Goal: Information Seeking & Learning: Compare options

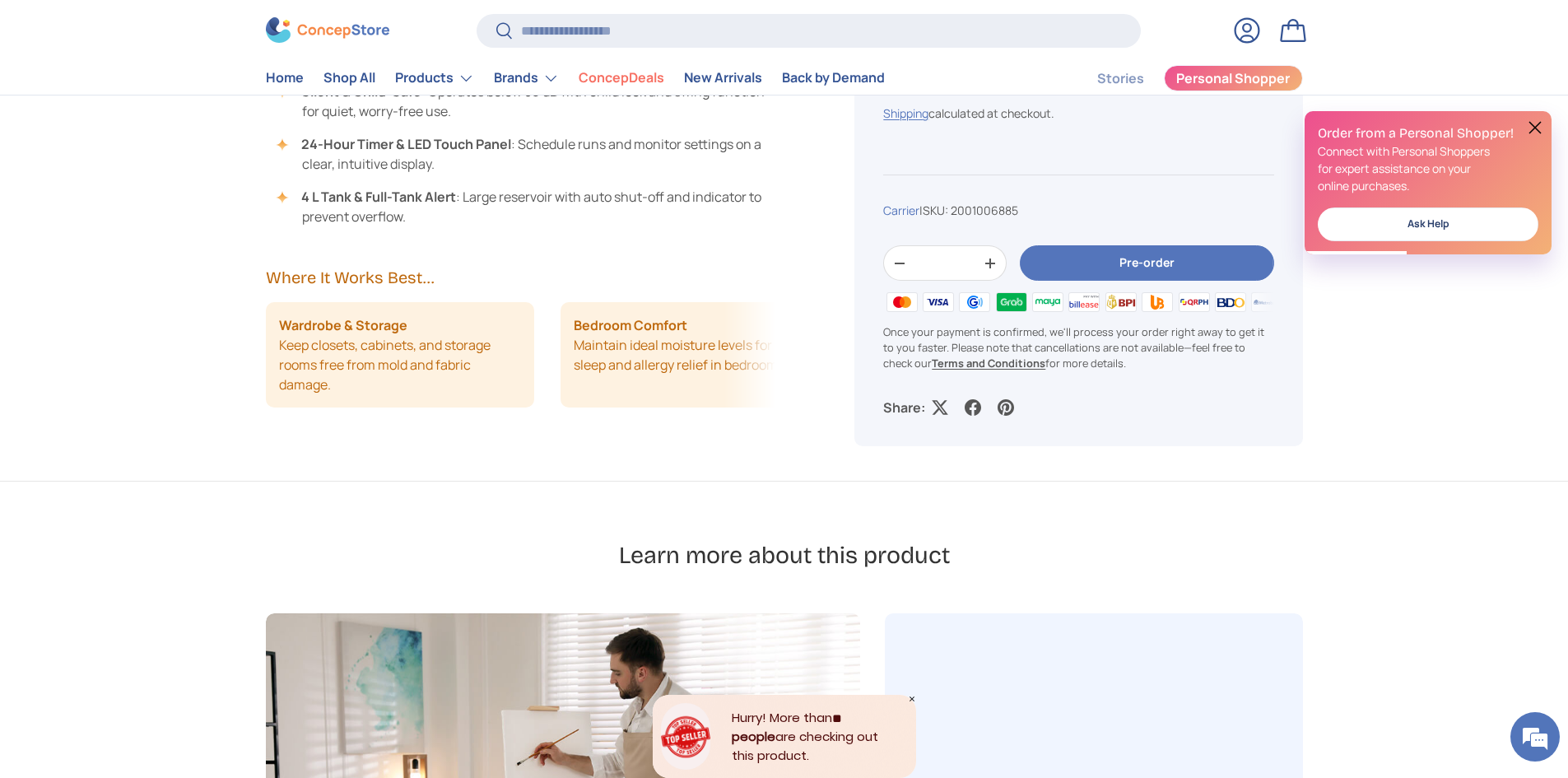
scroll to position [1318, 0]
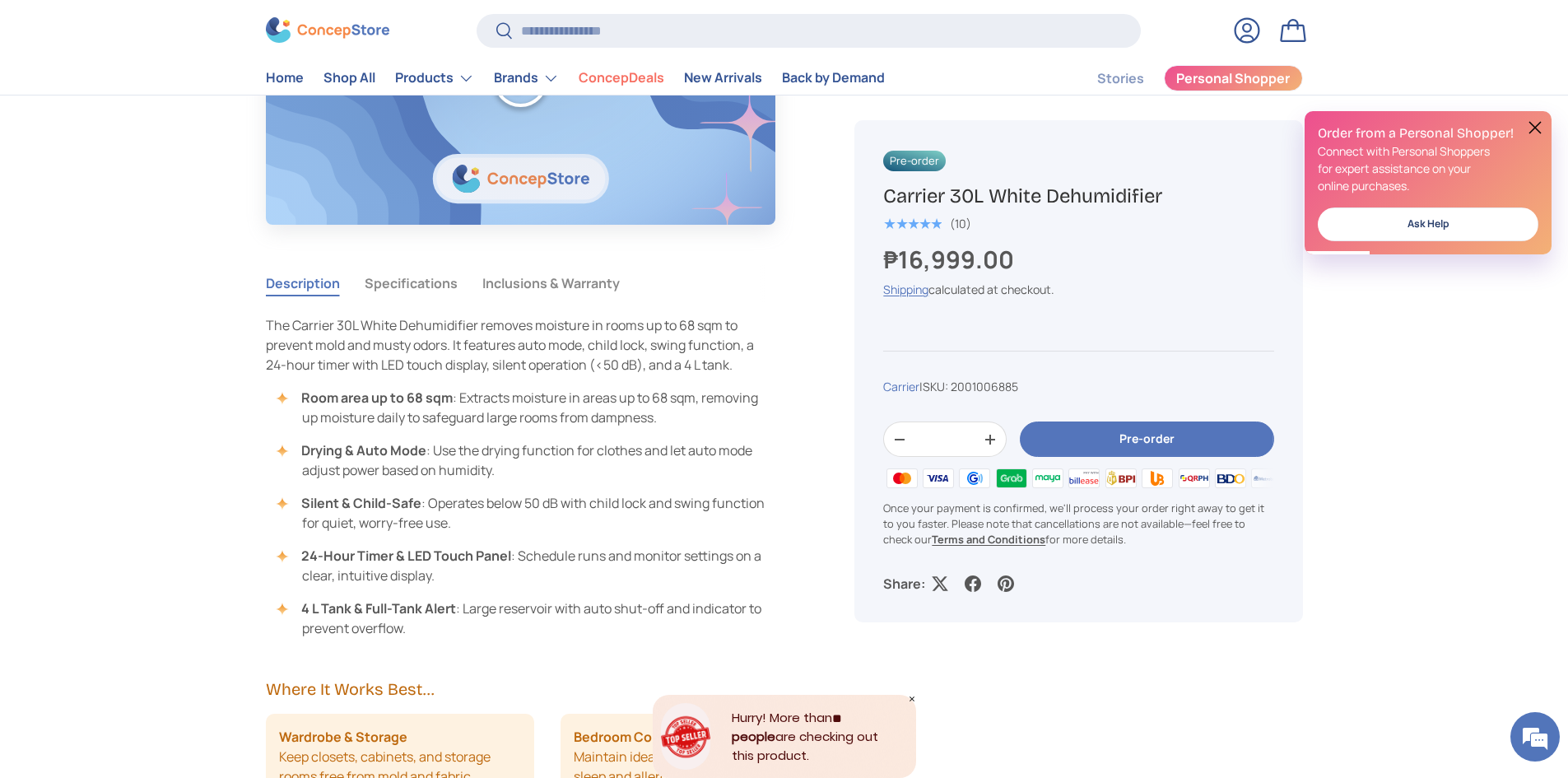
click at [518, 291] on button "Inclusions & Warranty" at bounding box center [551, 283] width 138 height 37
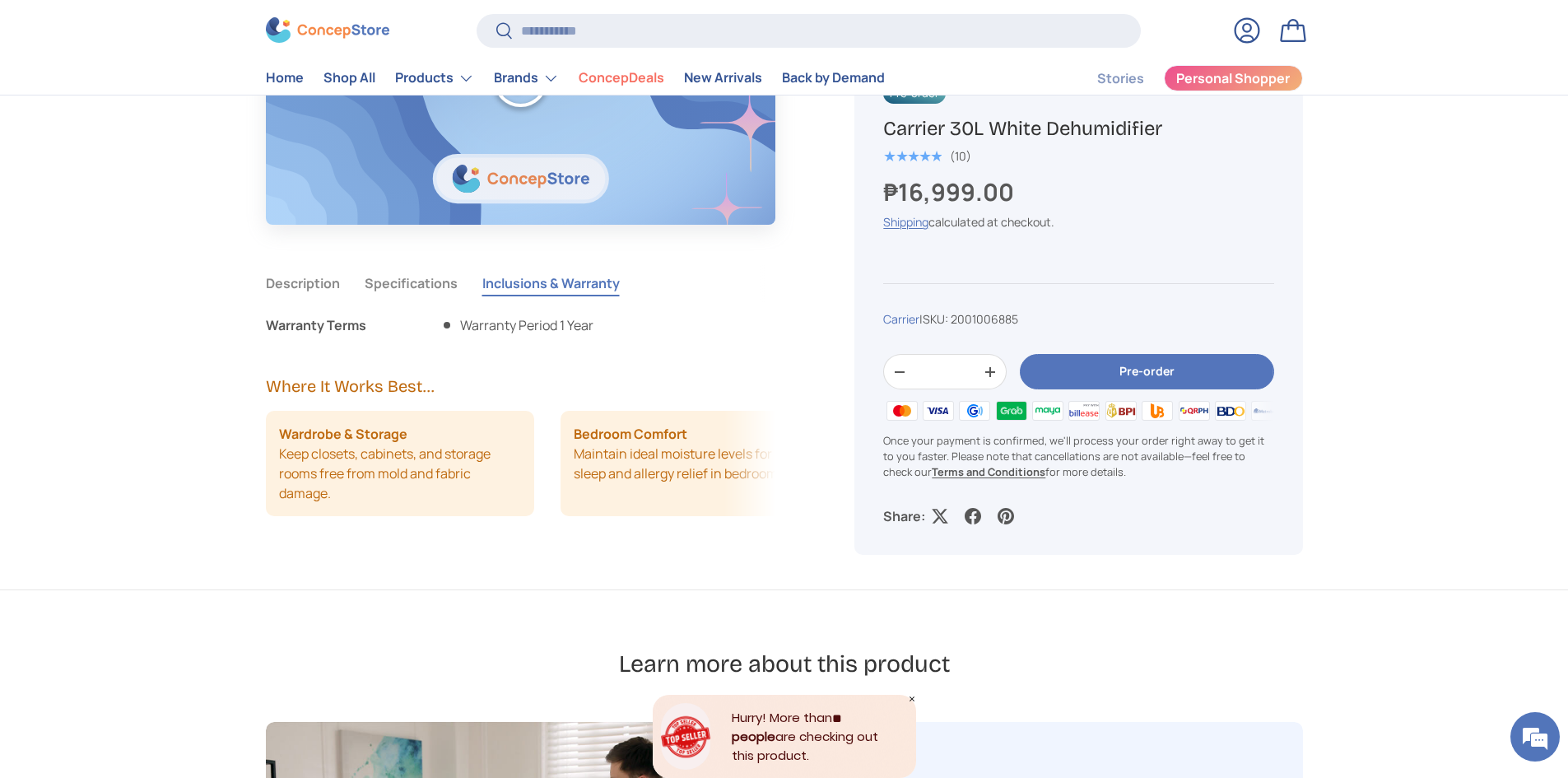
click at [405, 292] on button "Specifications" at bounding box center [411, 283] width 94 height 37
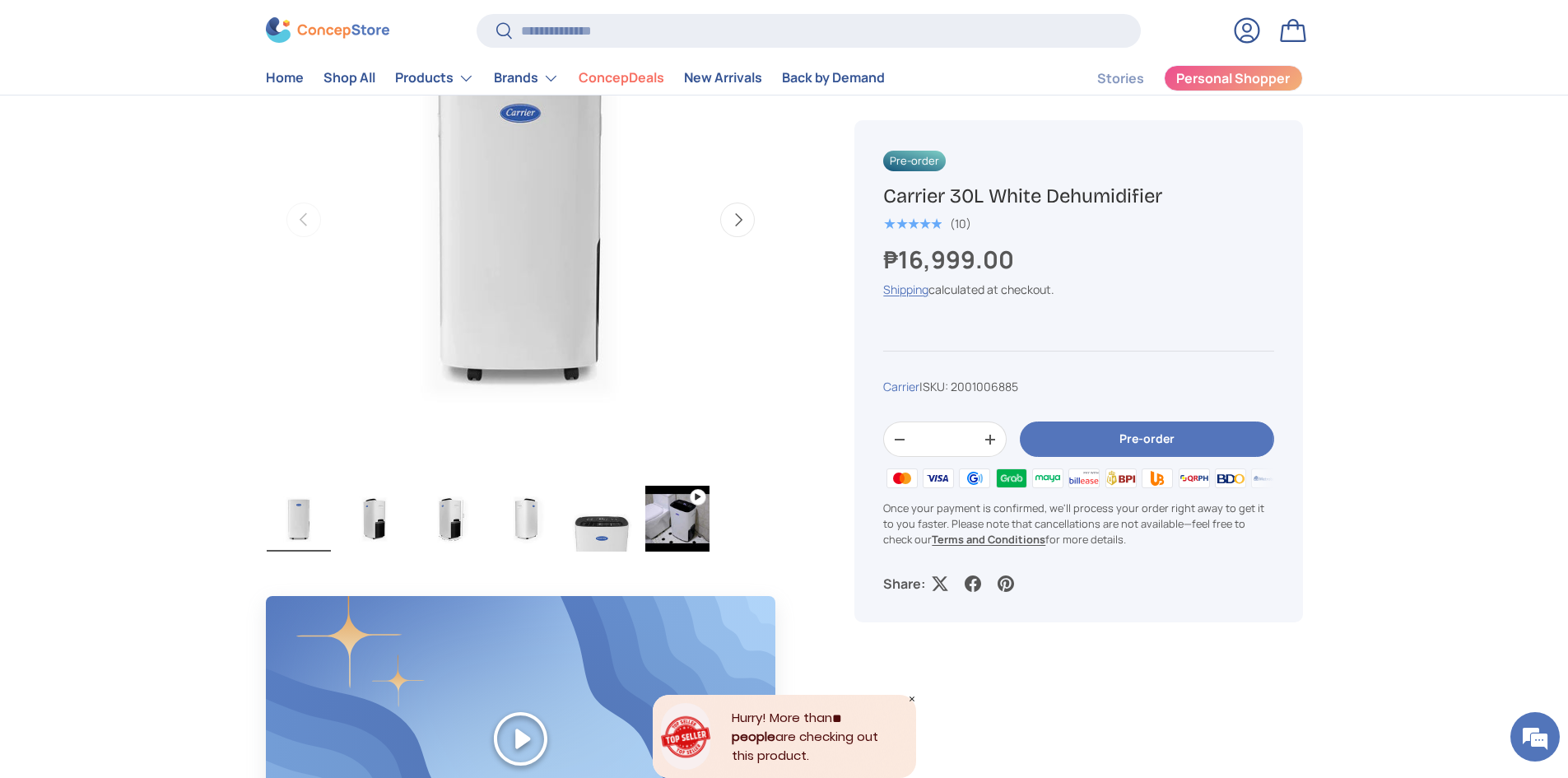
scroll to position [0, 0]
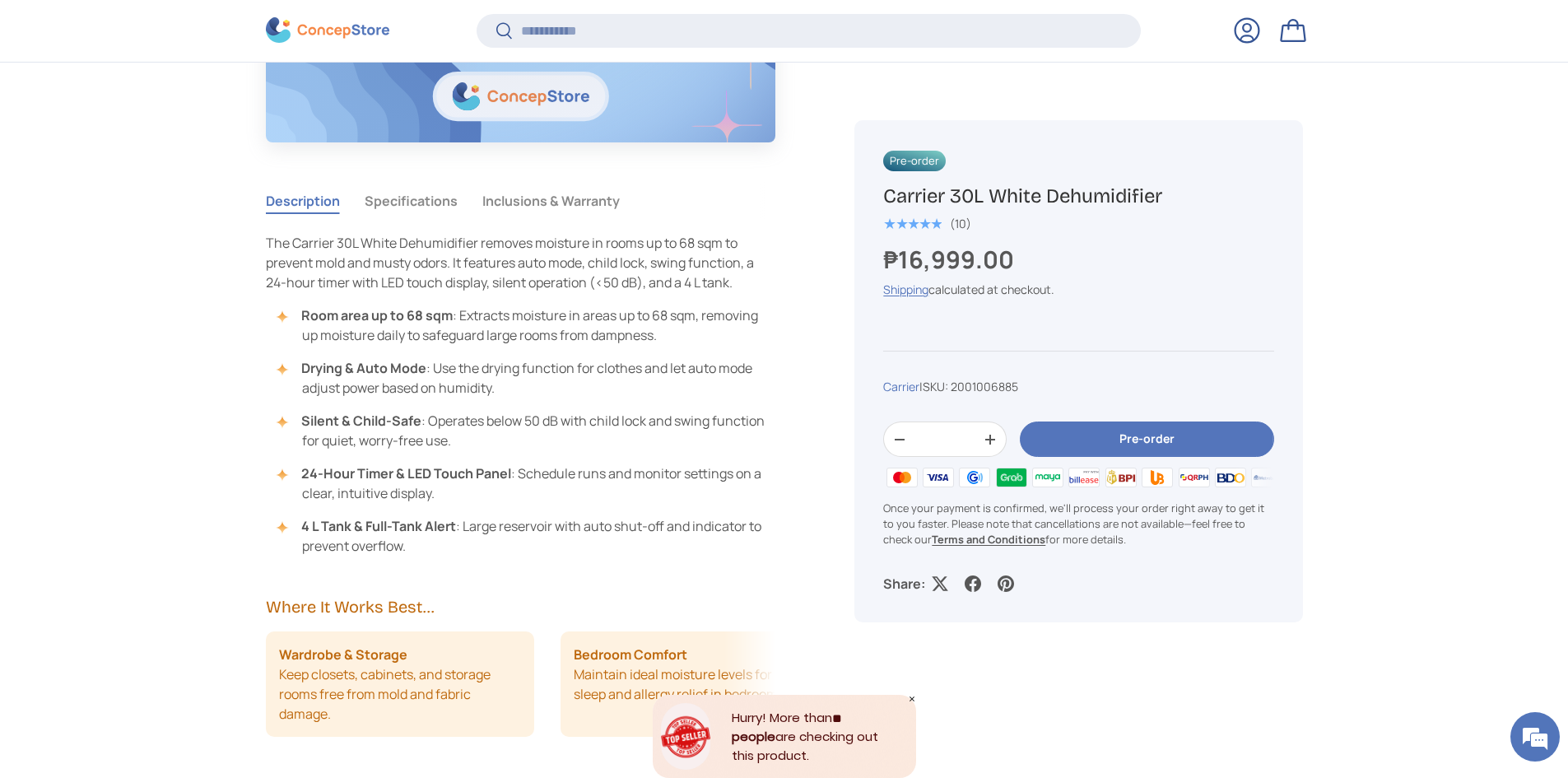
scroll to position [1396, 0]
click at [444, 193] on button "Specifications" at bounding box center [411, 200] width 94 height 37
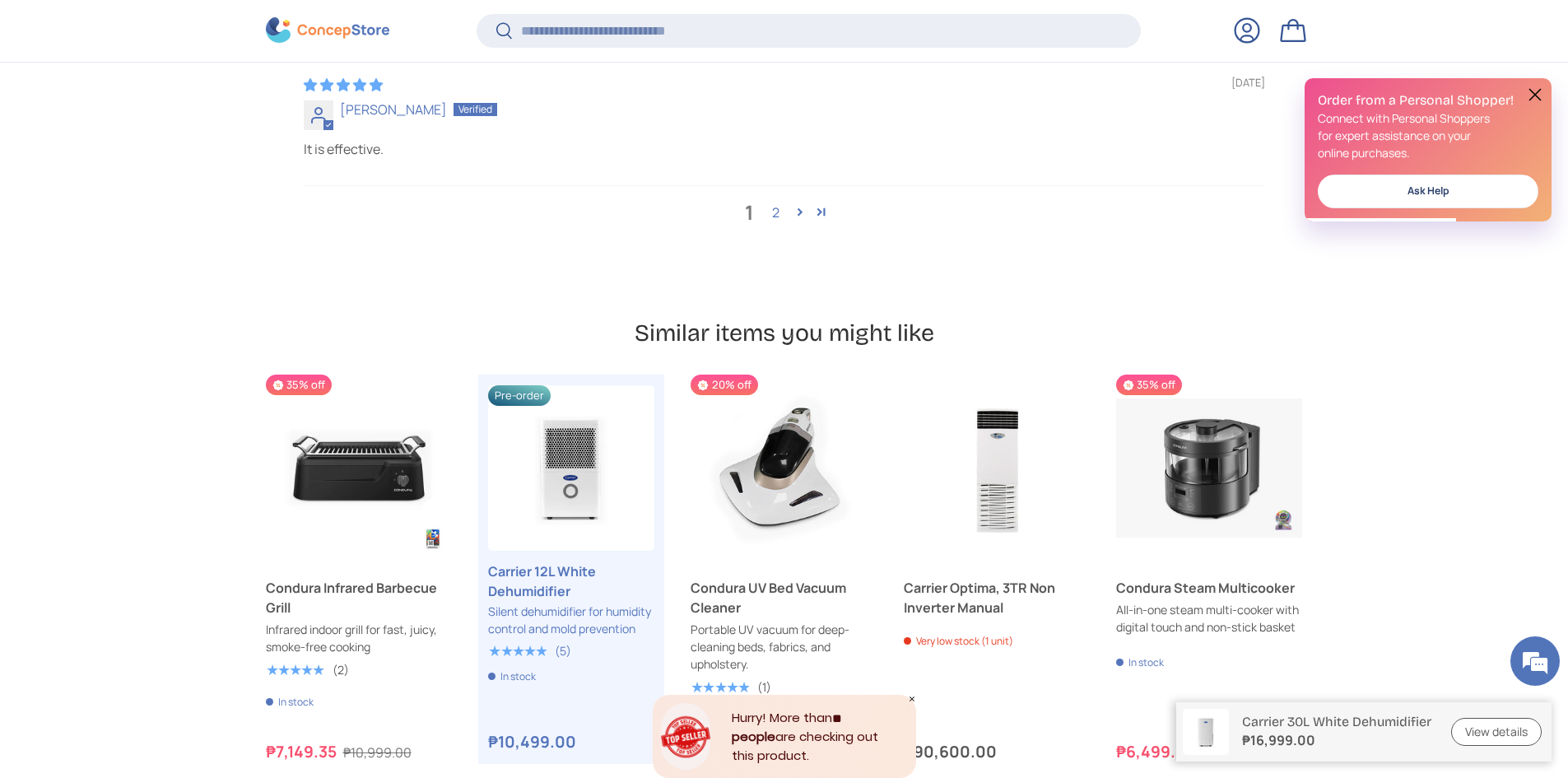
scroll to position [4040, 6731]
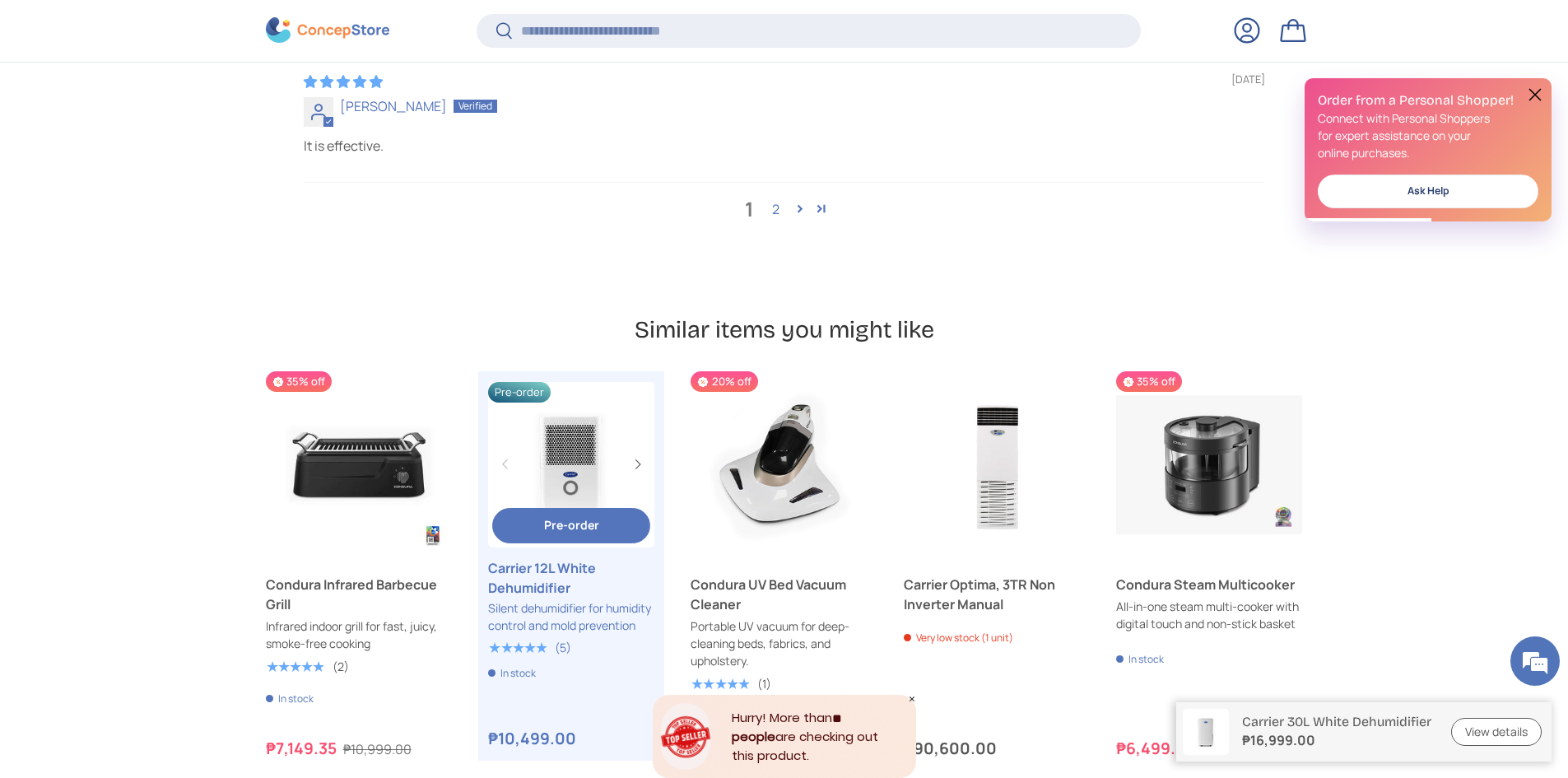
click at [549, 456] on link "Carrier 12L White Dehumidifier" at bounding box center [571, 465] width 165 height 165
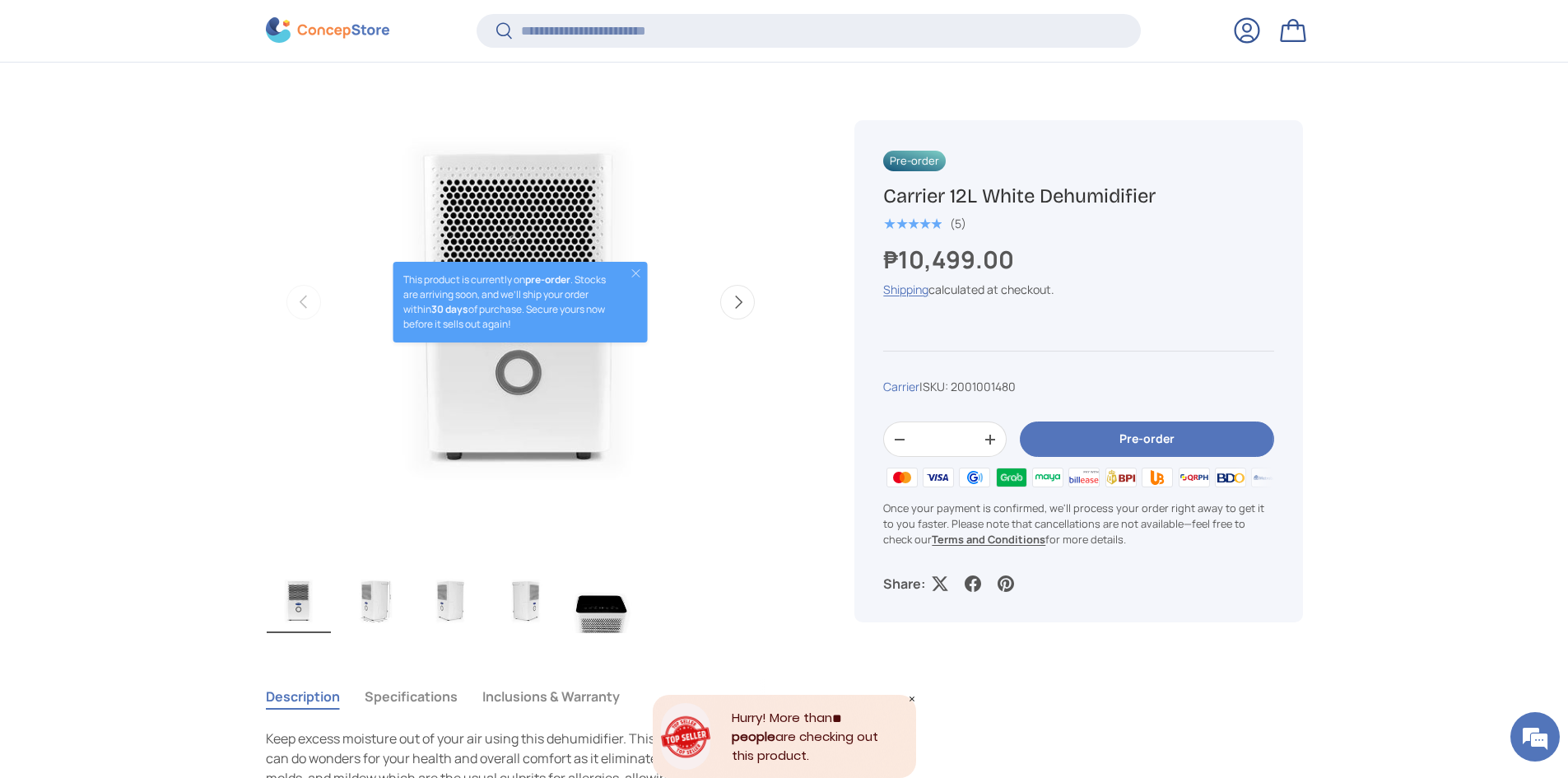
scroll to position [738, 0]
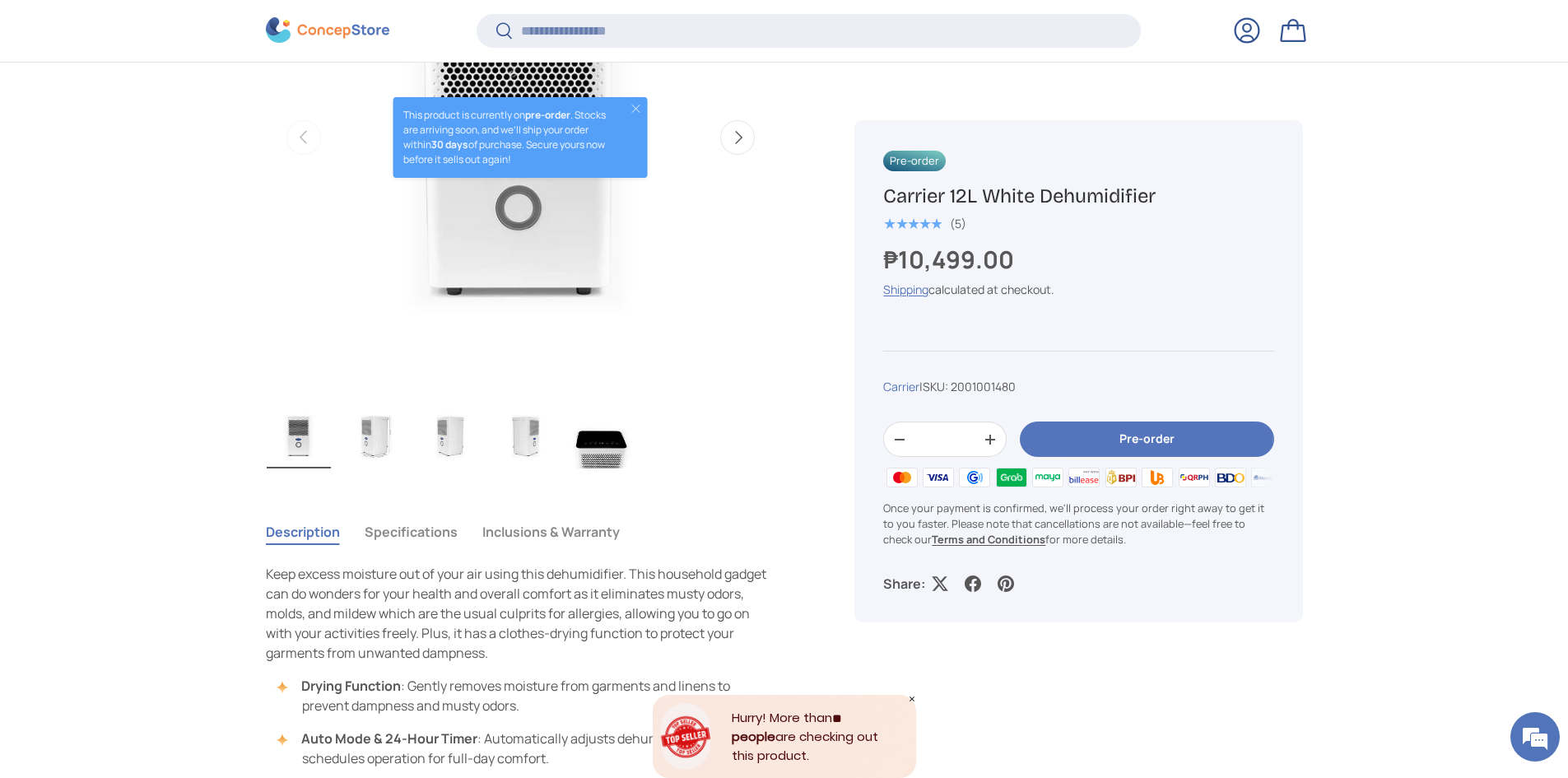
click at [577, 420] on img "Gallery Viewer" at bounding box center [601, 435] width 64 height 66
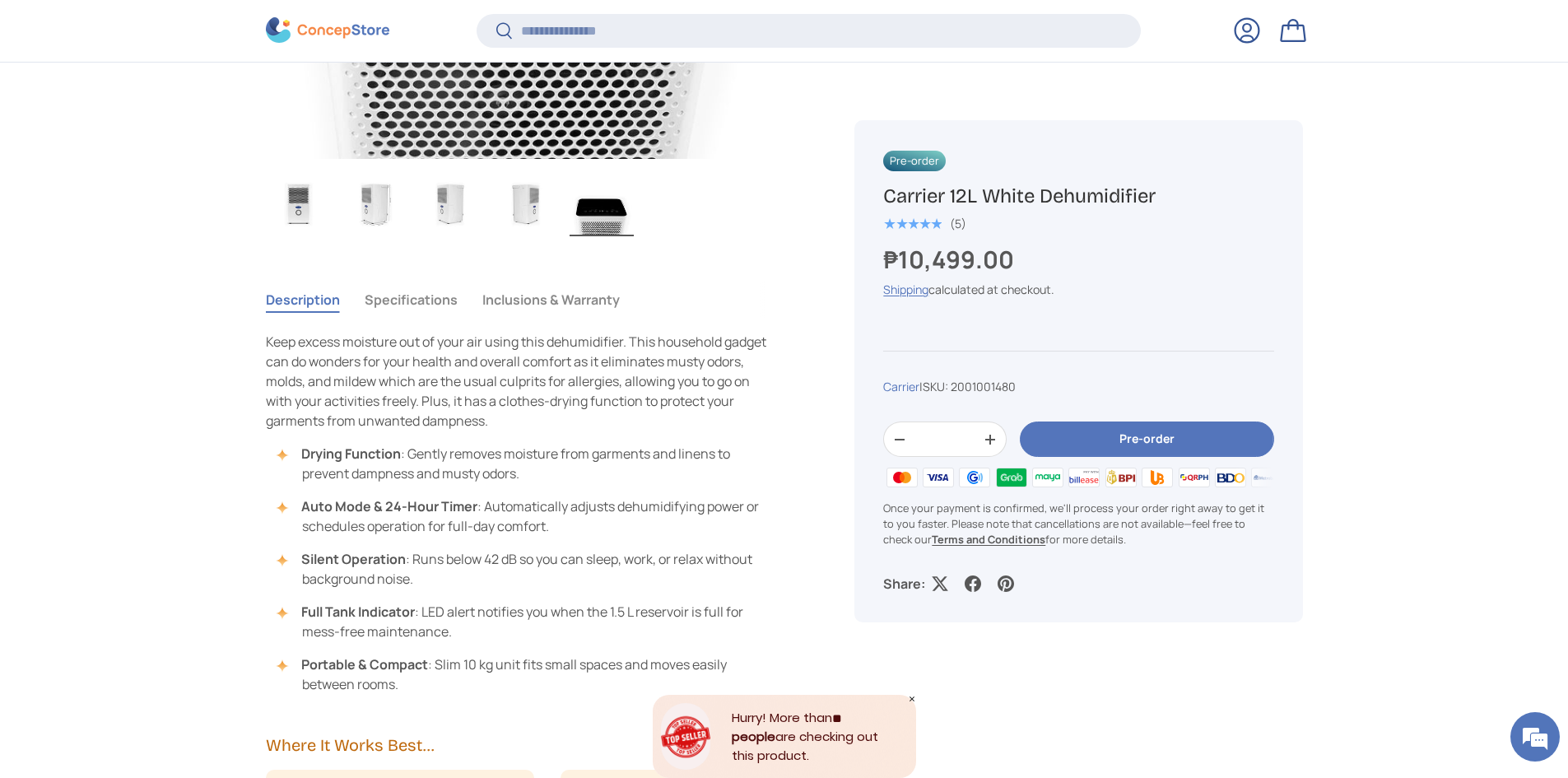
scroll to position [1068, 0]
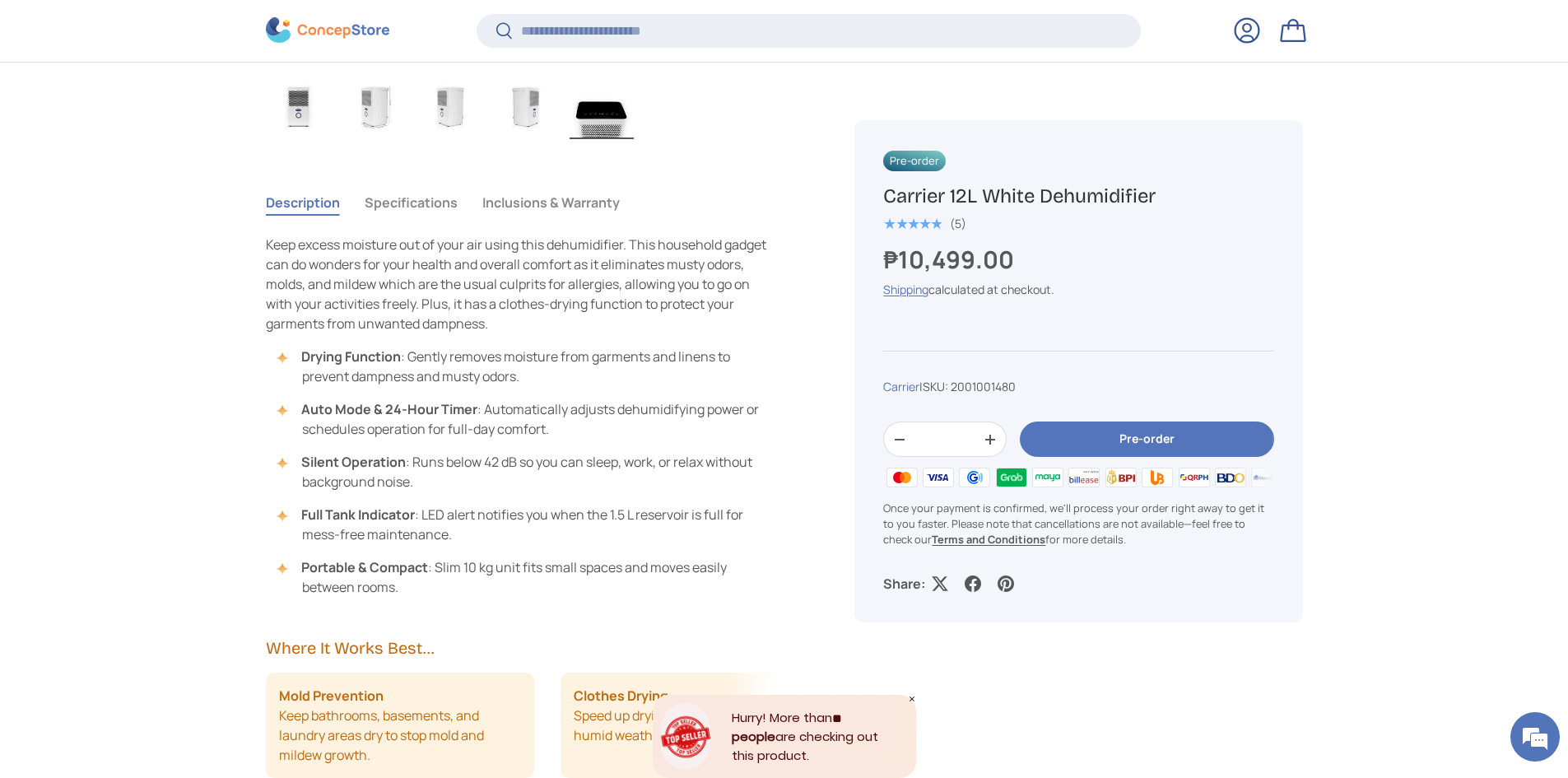
click at [441, 213] on button "Specifications" at bounding box center [411, 203] width 94 height 37
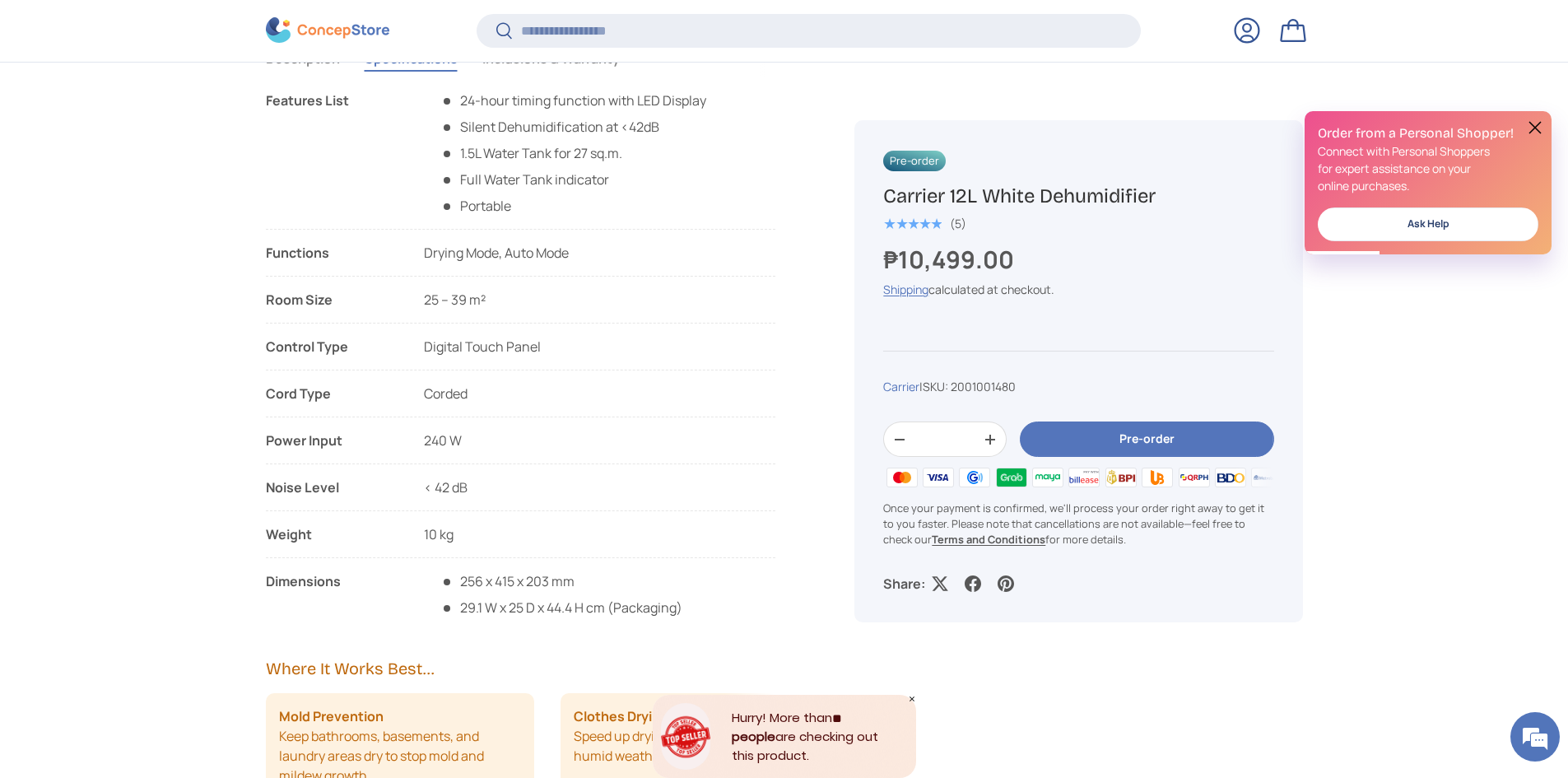
scroll to position [1232, 0]
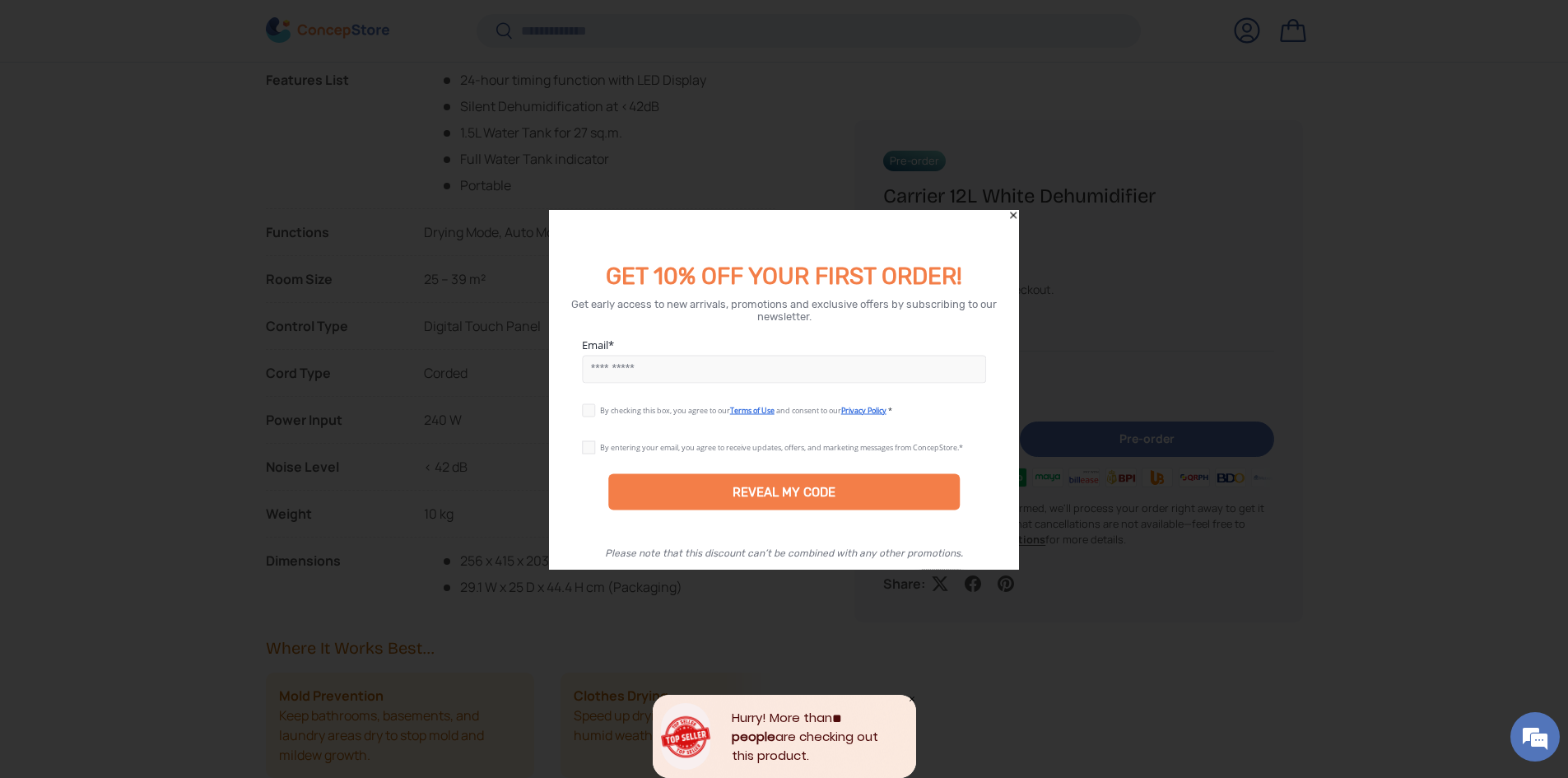
click at [1019, 214] on icon "Close" at bounding box center [1014, 215] width 12 height 12
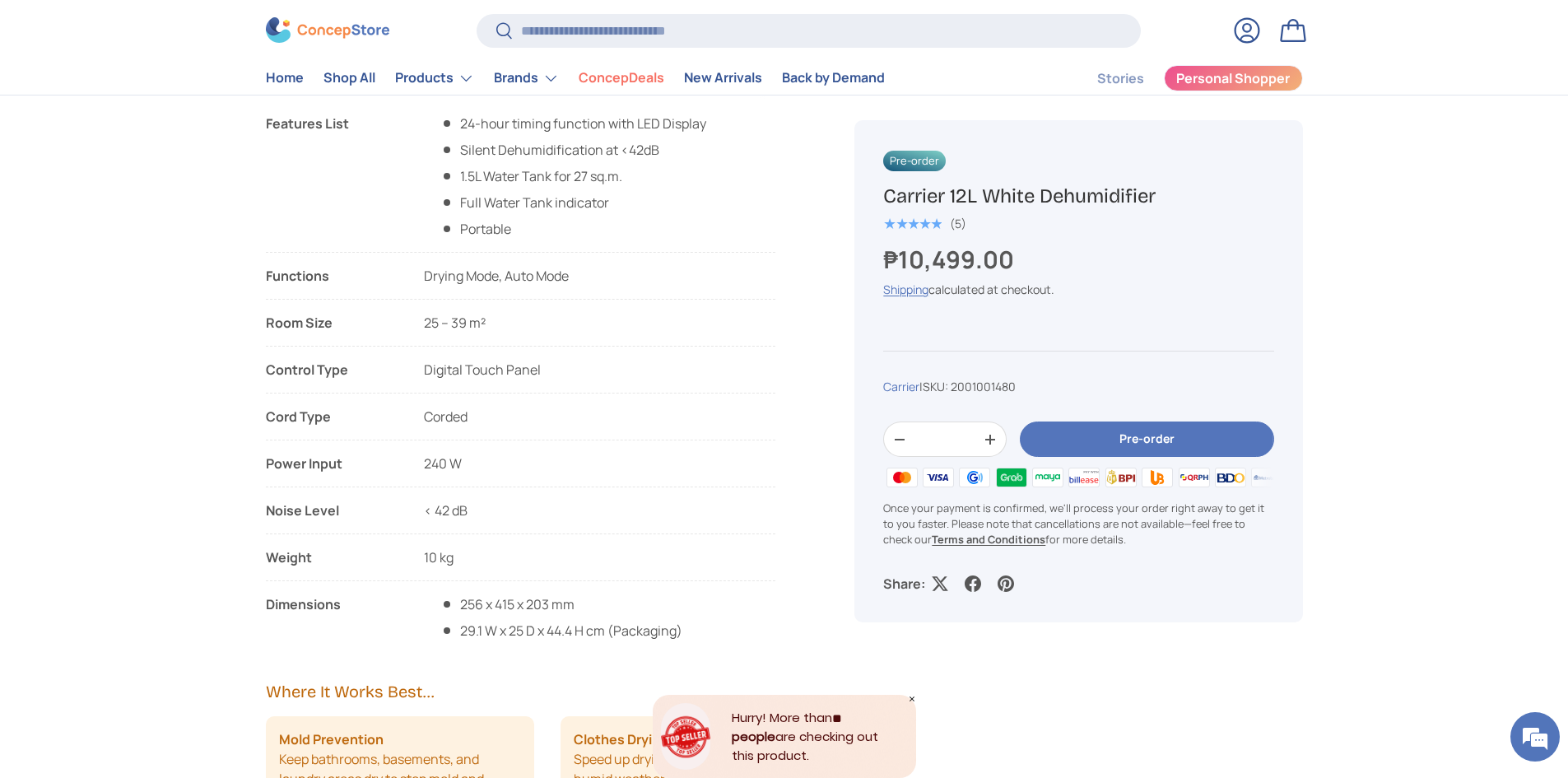
scroll to position [823, 0]
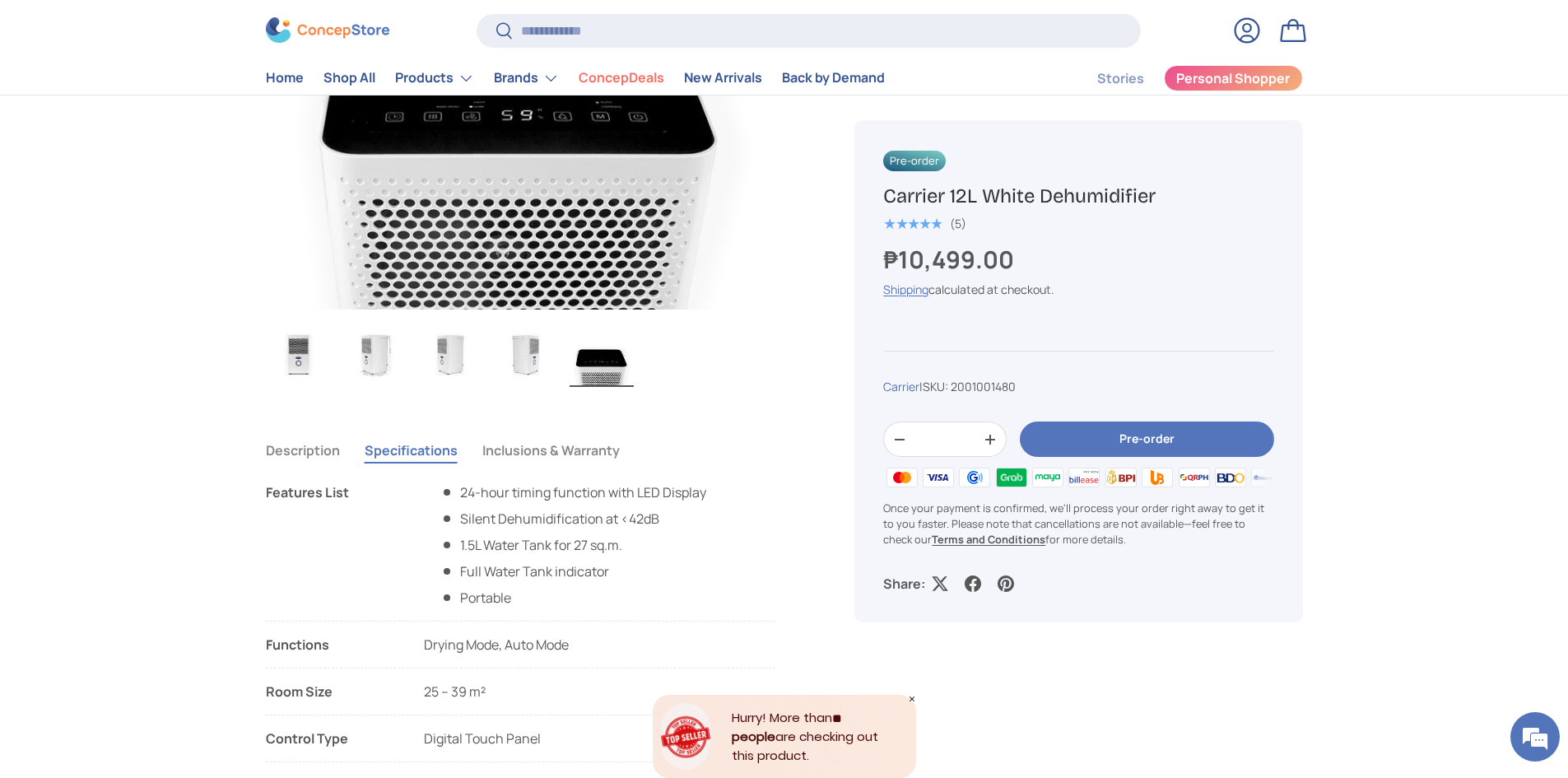
click at [545, 455] on button "Inclusions & Warranty" at bounding box center [551, 450] width 138 height 37
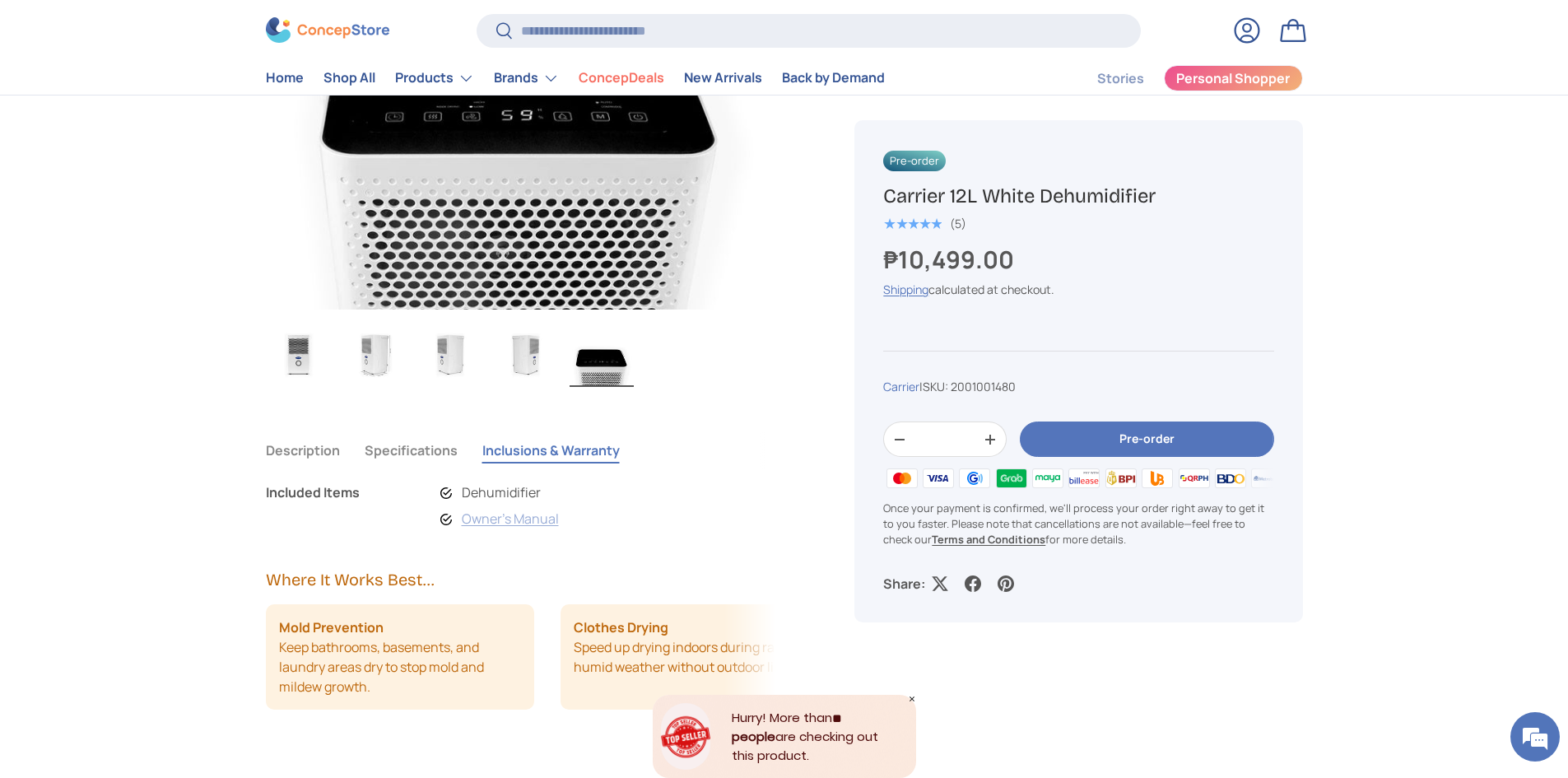
click at [483, 514] on link "Owner's Manual" at bounding box center [510, 519] width 97 height 18
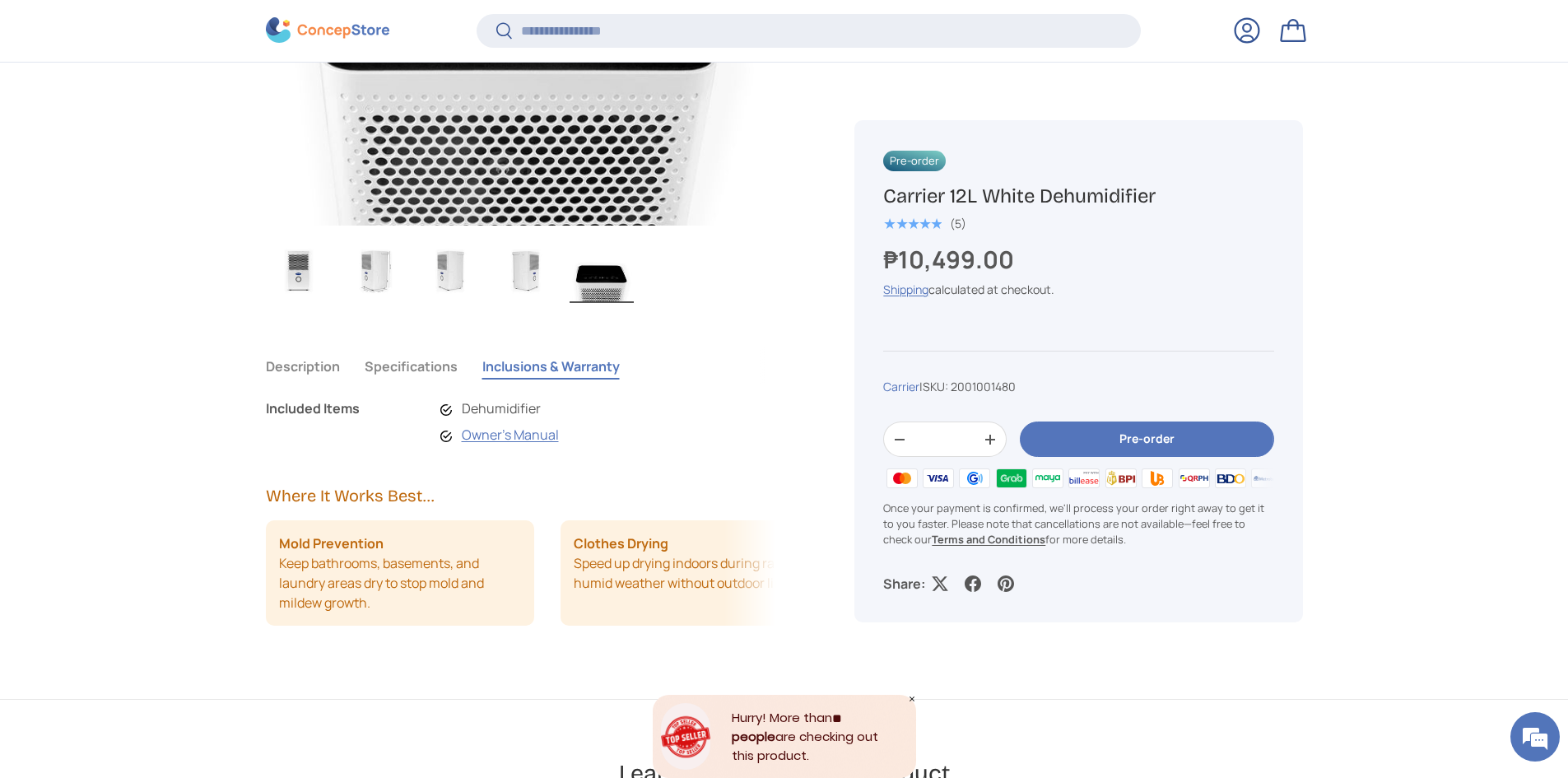
scroll to position [1068, 0]
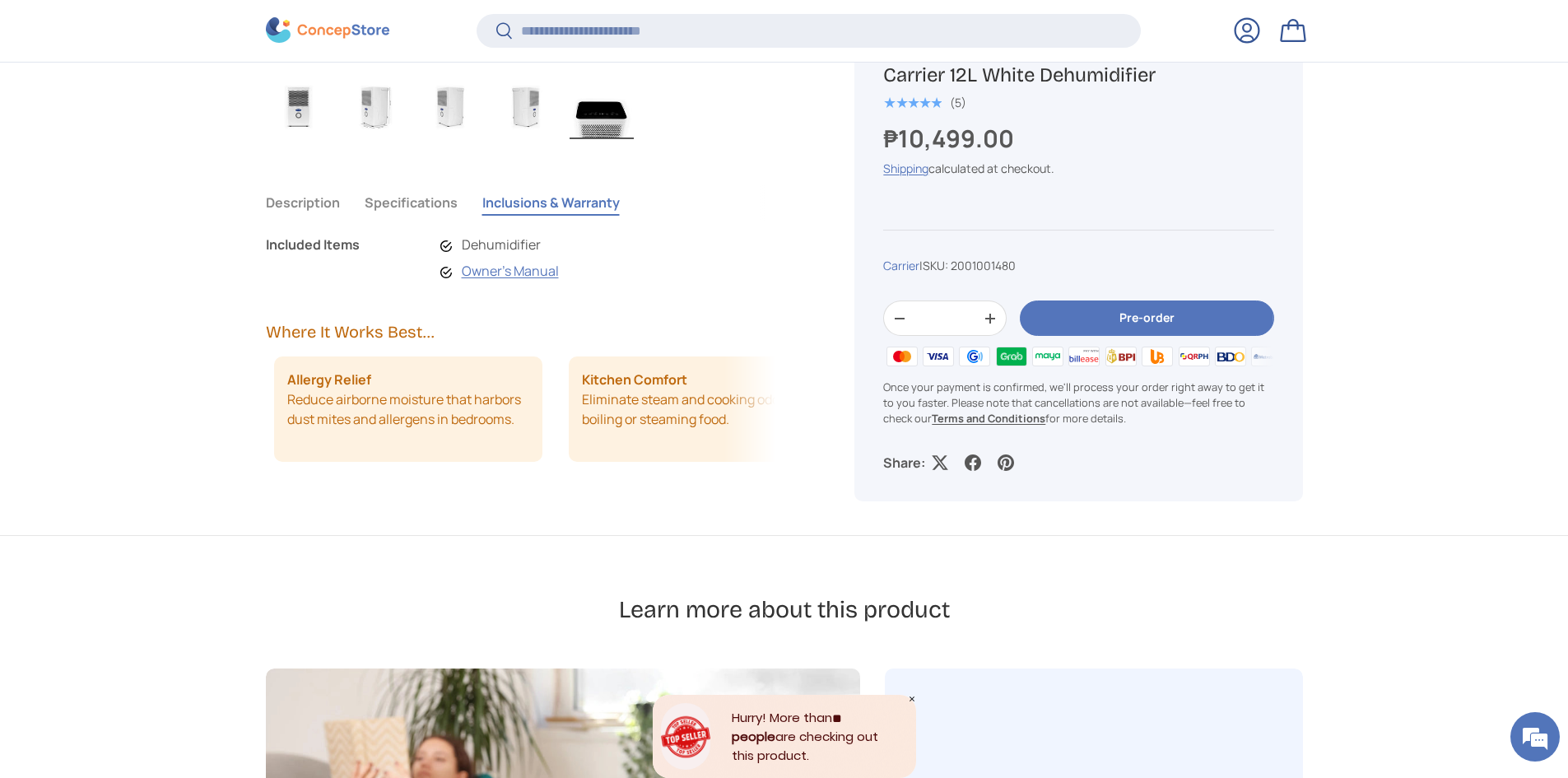
drag, startPoint x: 658, startPoint y: 444, endPoint x: 408, endPoint y: 419, distance: 251.2
click at [689, 442] on li "Kitchen Comfort Eliminate steam and cooking odors after boiling or steaming foo…" at bounding box center [695, 409] width 269 height 105
drag, startPoint x: 682, startPoint y: 442, endPoint x: 404, endPoint y: 439, distance: 278.0
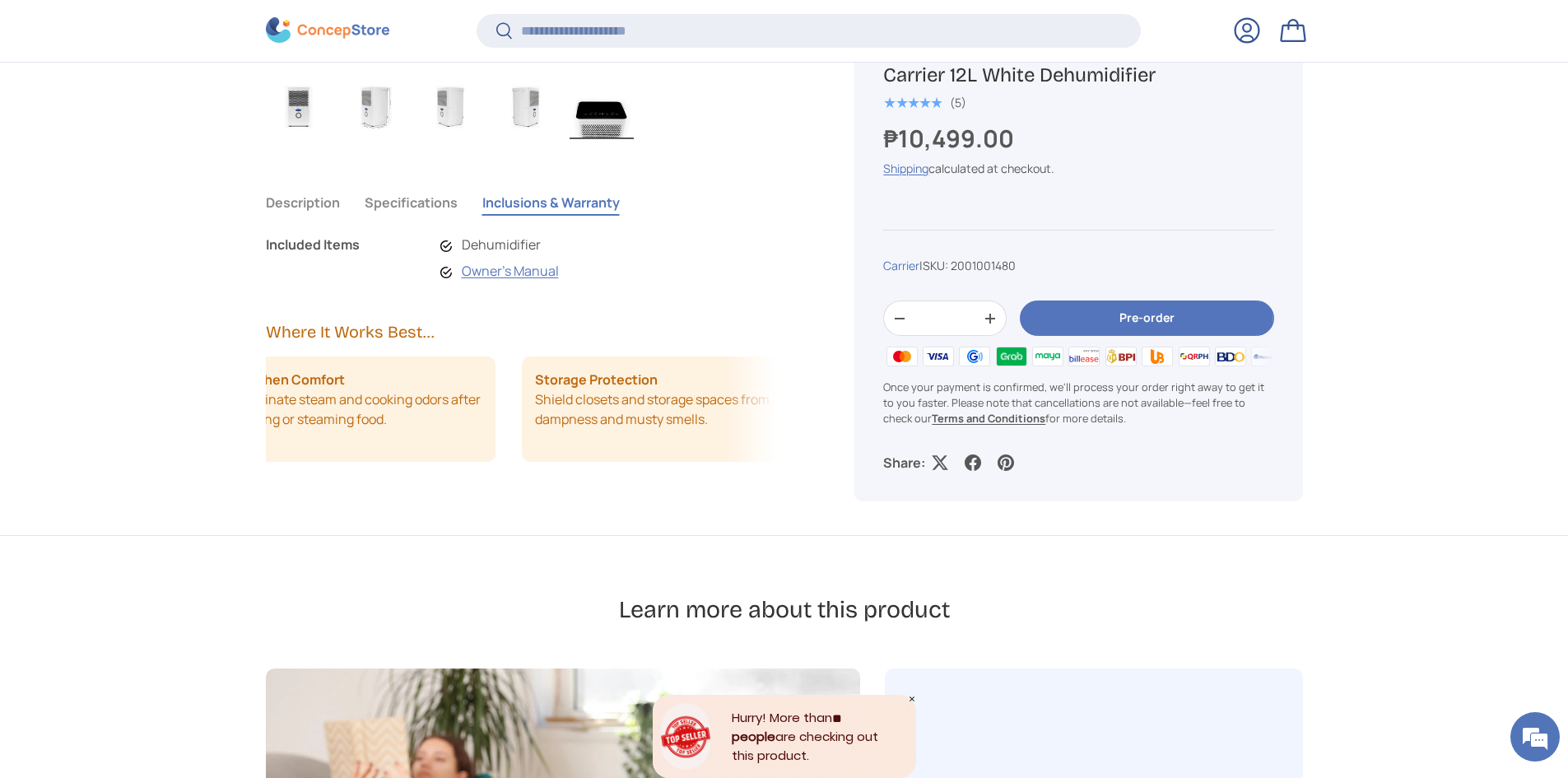
click at [416, 445] on li "Kitchen Comfort Eliminate steam and cooking odors after boiling or steaming foo…" at bounding box center [360, 409] width 269 height 105
drag, startPoint x: 634, startPoint y: 436, endPoint x: 381, endPoint y: 424, distance: 253.3
drag, startPoint x: 544, startPoint y: 434, endPoint x: 424, endPoint y: 434, distance: 120.0
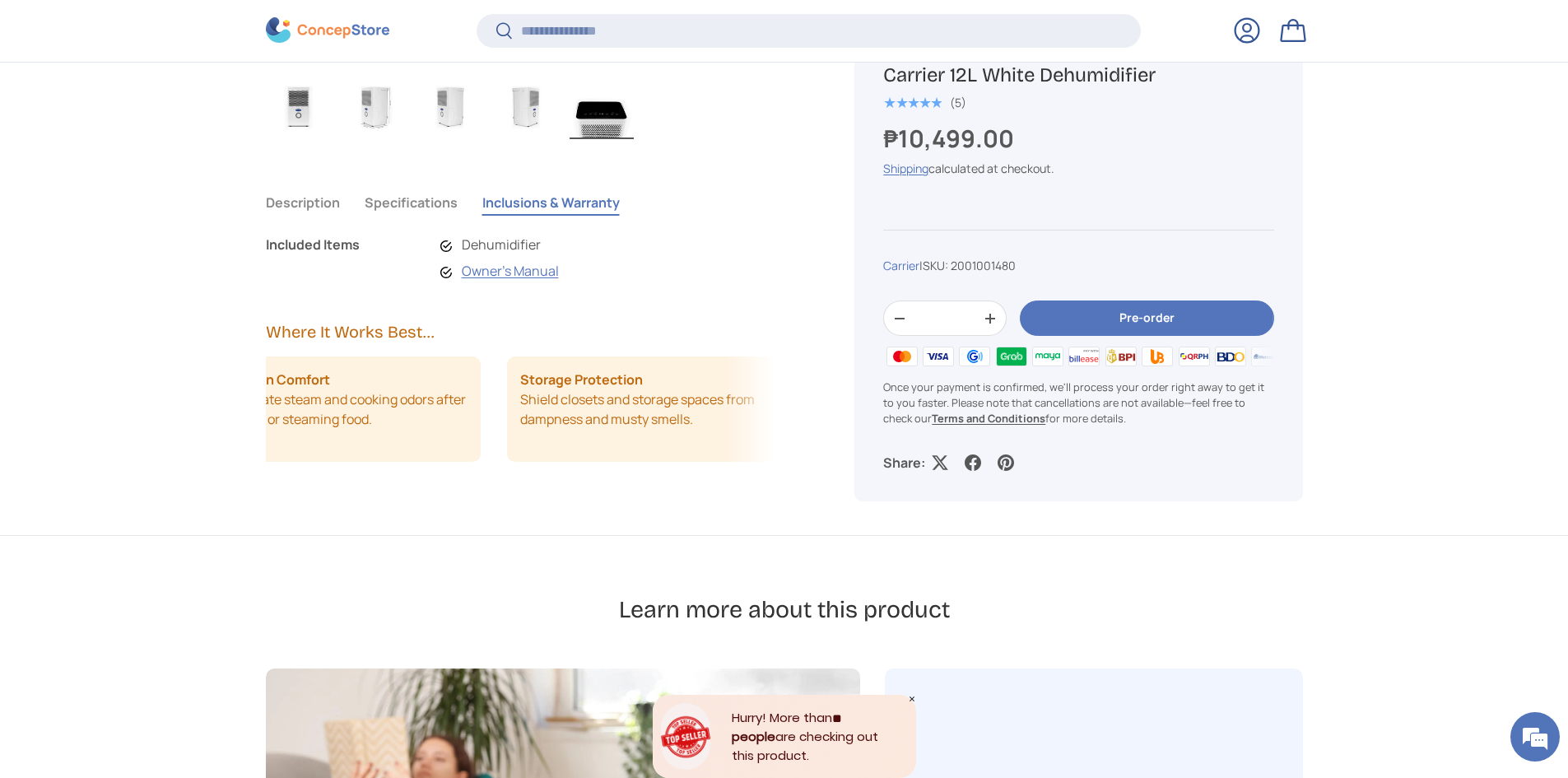
click at [538, 501] on div "Description Specifications Inclusions & Warranty Keep excess moisture out of yo…" at bounding box center [540, 356] width 550 height 357
drag, startPoint x: 696, startPoint y: 428, endPoint x: 410, endPoint y: 418, distance: 286.2
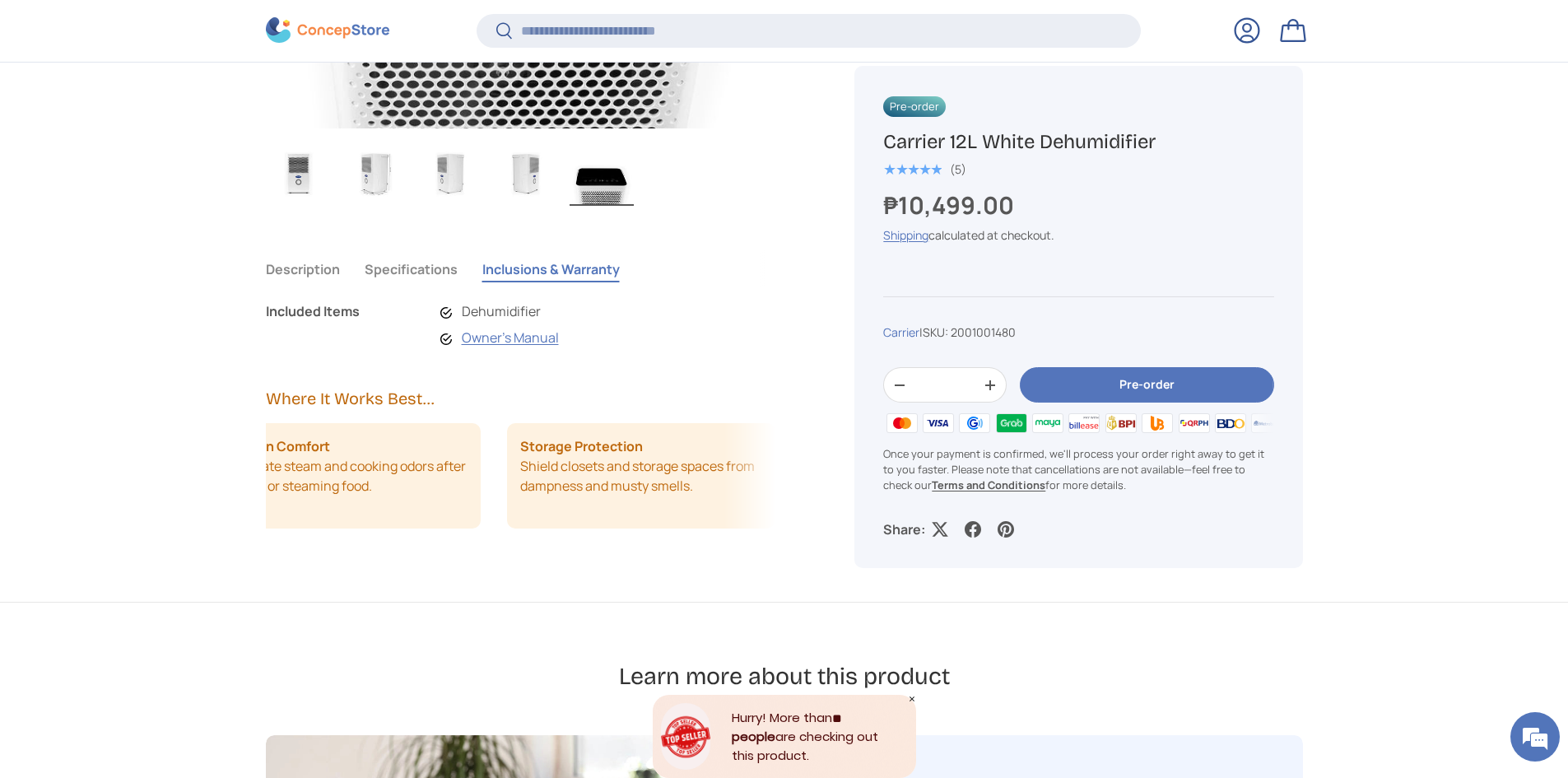
scroll to position [1232, 0]
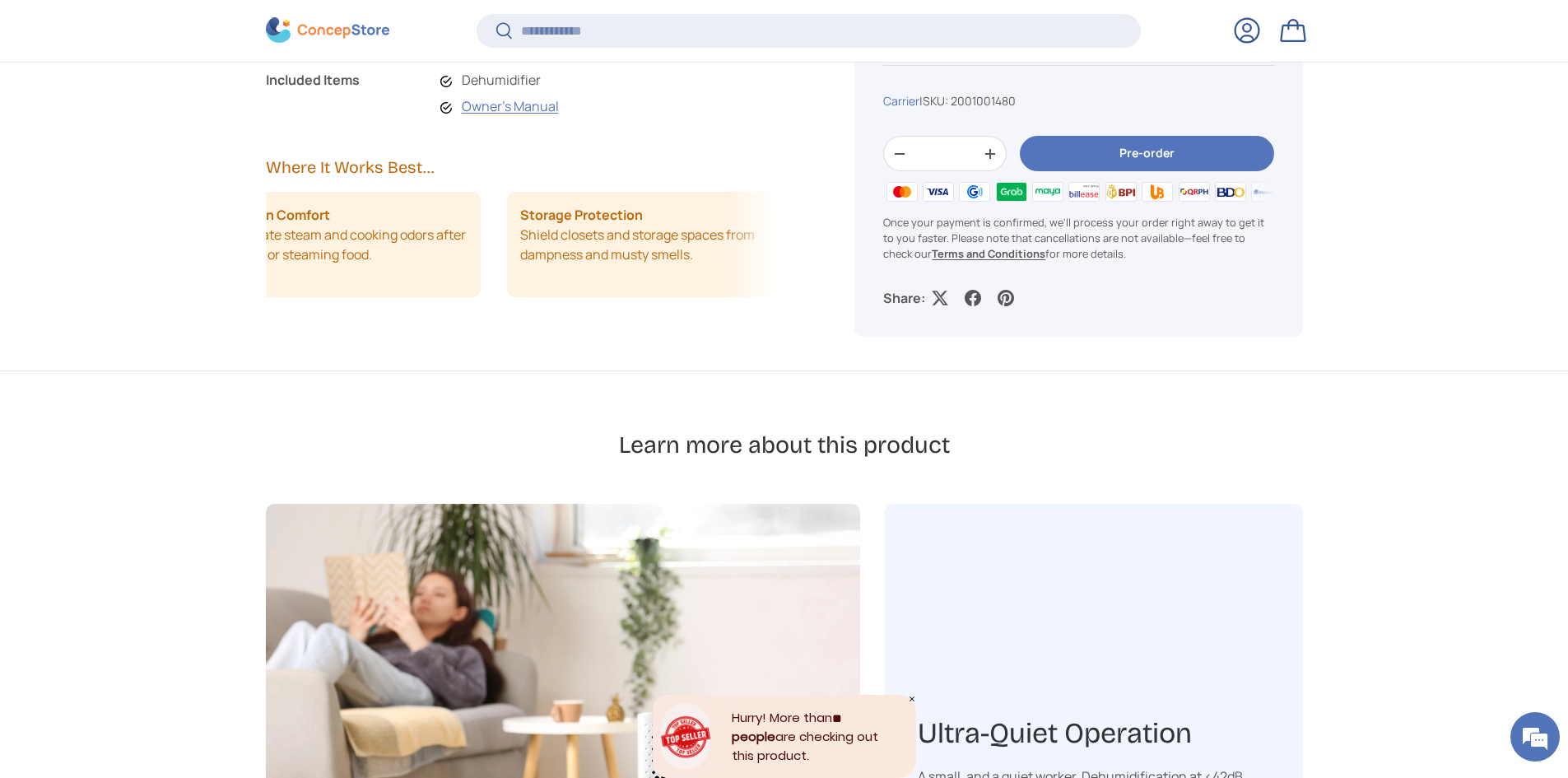
drag, startPoint x: 613, startPoint y: 251, endPoint x: 358, endPoint y: 267, distance: 255.5
click at [562, 357] on div "Description Specifications Inclusions & Warranty Keep excess moisture out of yo…" at bounding box center [540, 191] width 550 height 357
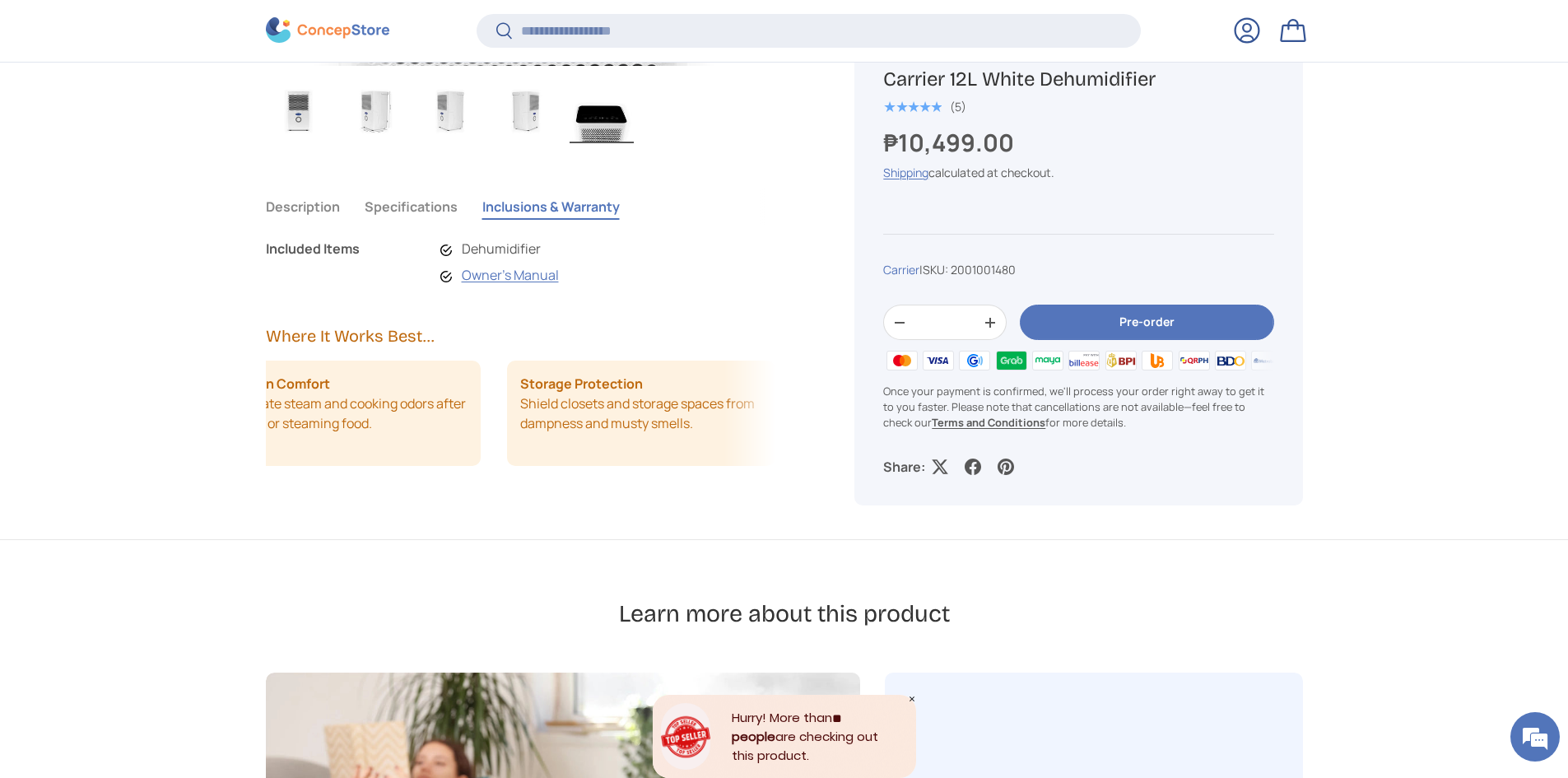
scroll to position [823, 0]
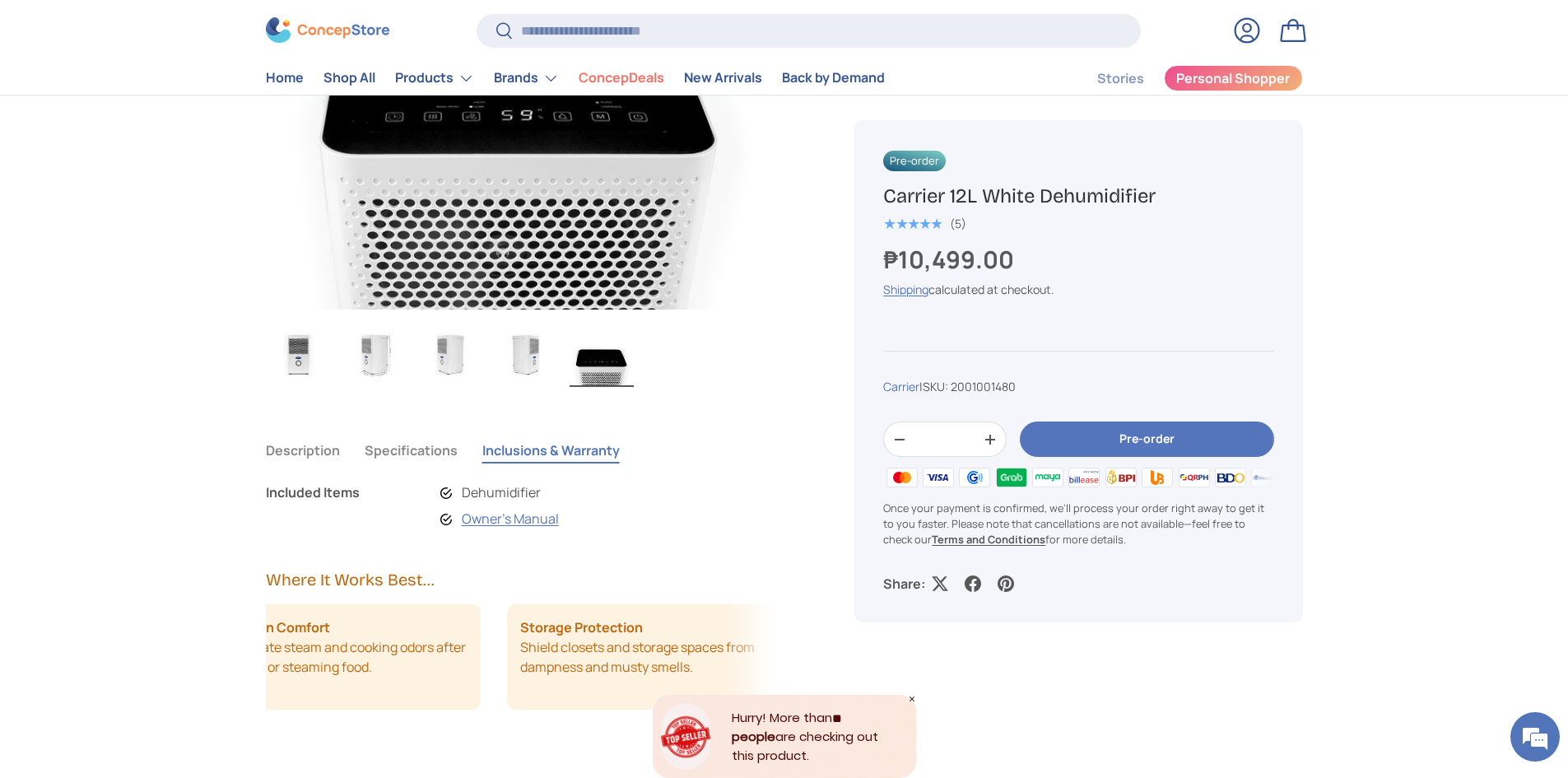
click at [435, 456] on button "Specifications" at bounding box center [411, 450] width 94 height 37
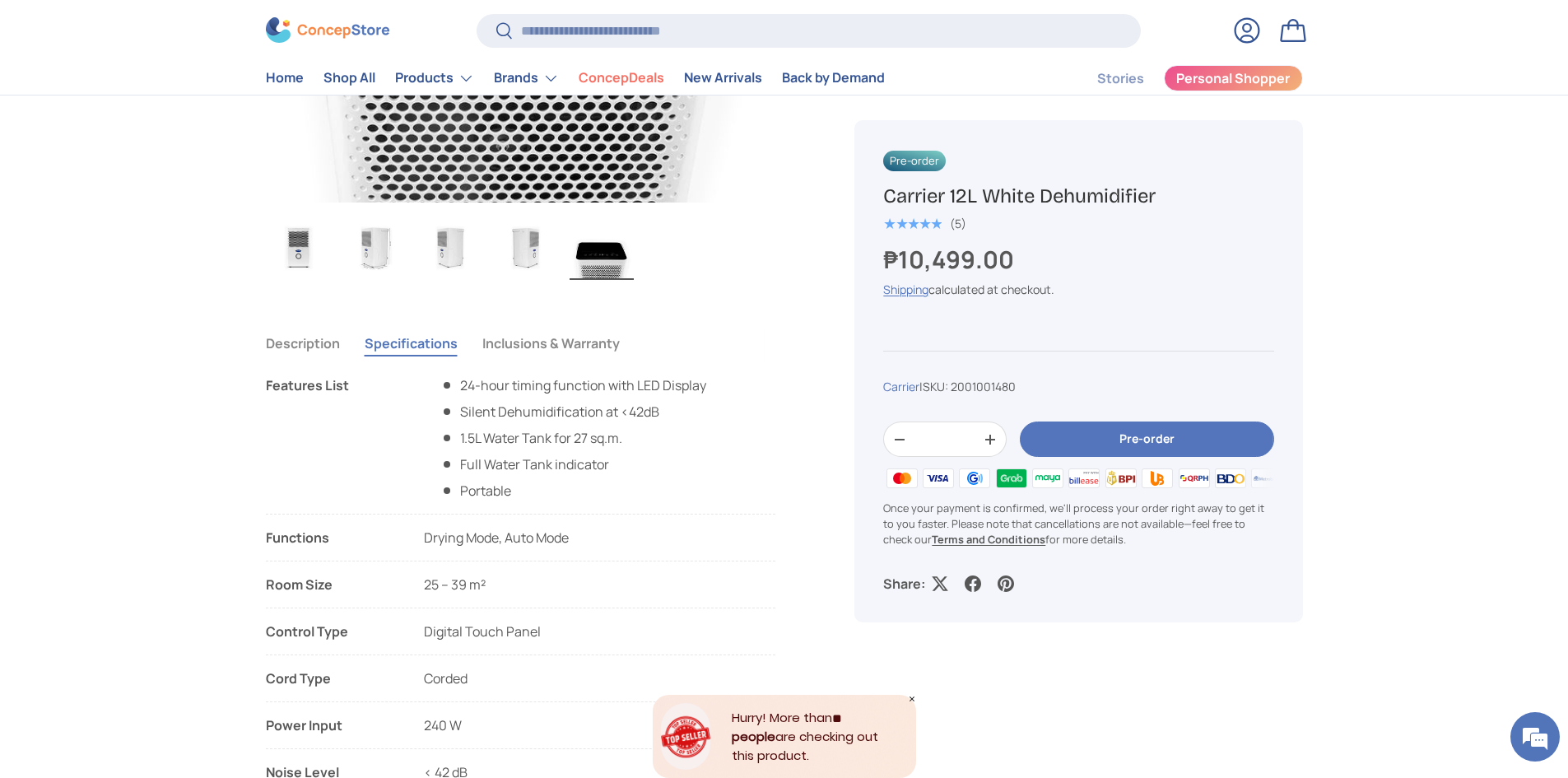
scroll to position [907, 0]
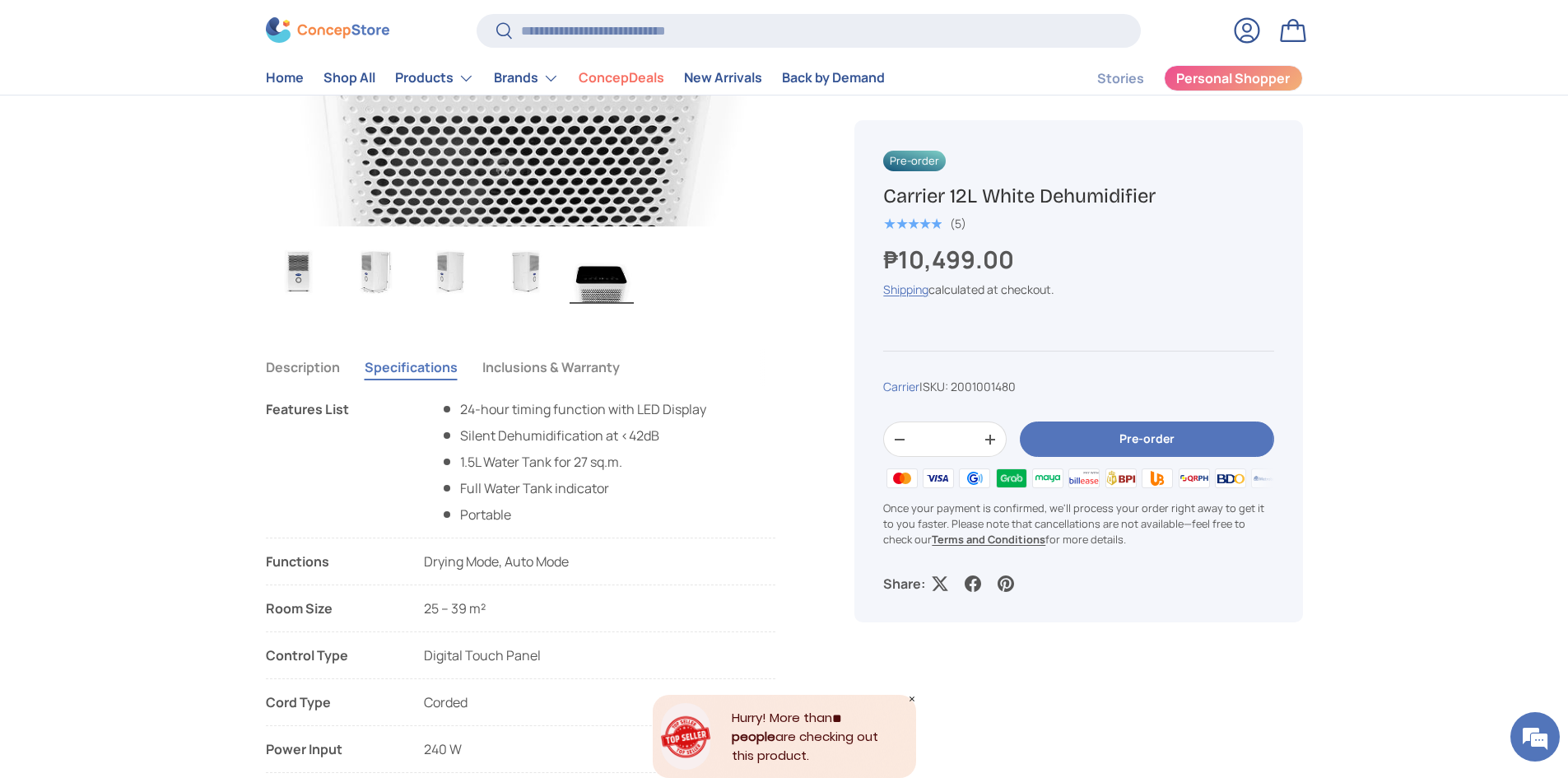
click at [310, 370] on button "Description" at bounding box center [302, 367] width 74 height 37
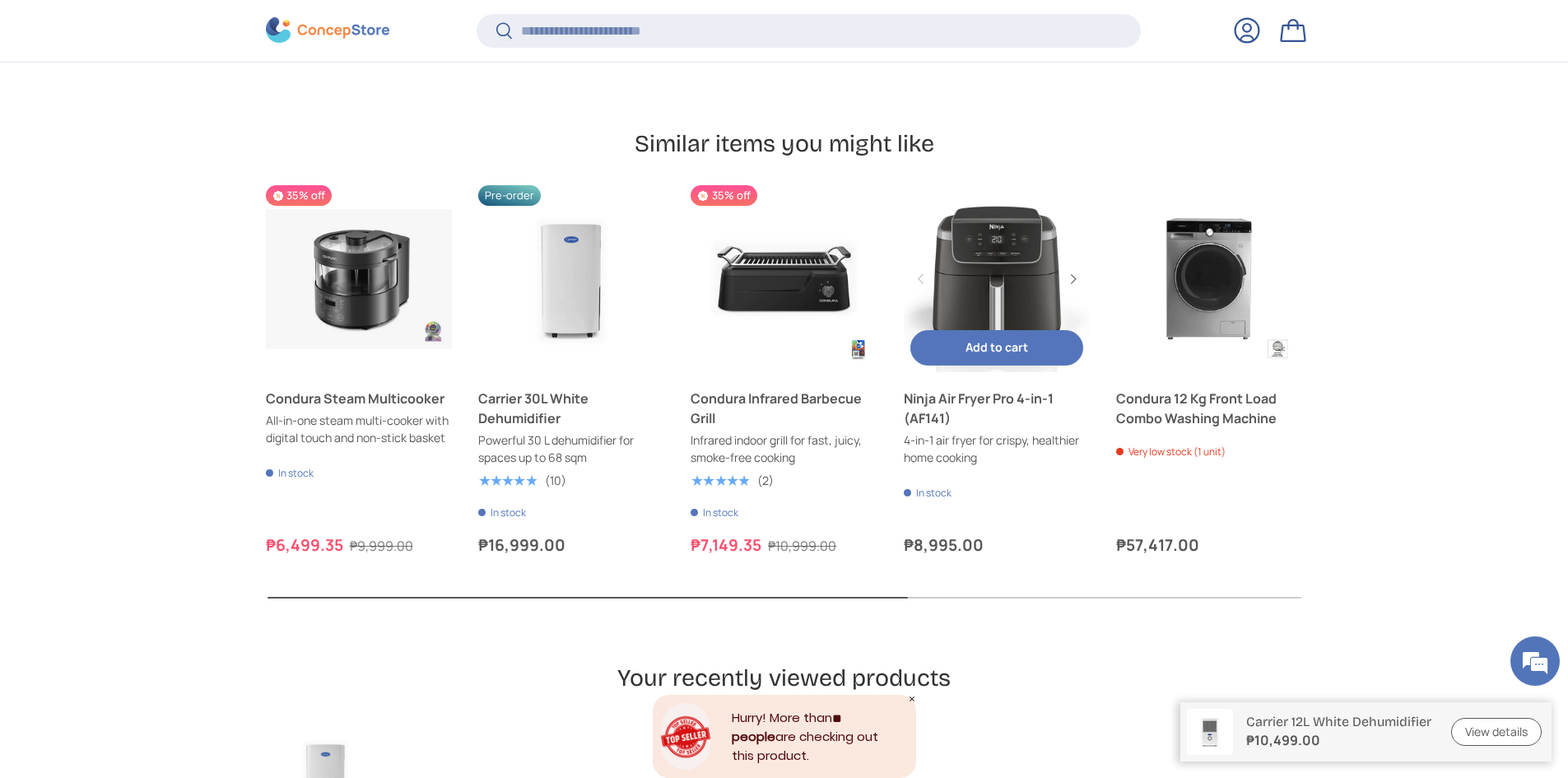
scroll to position [5187, 0]
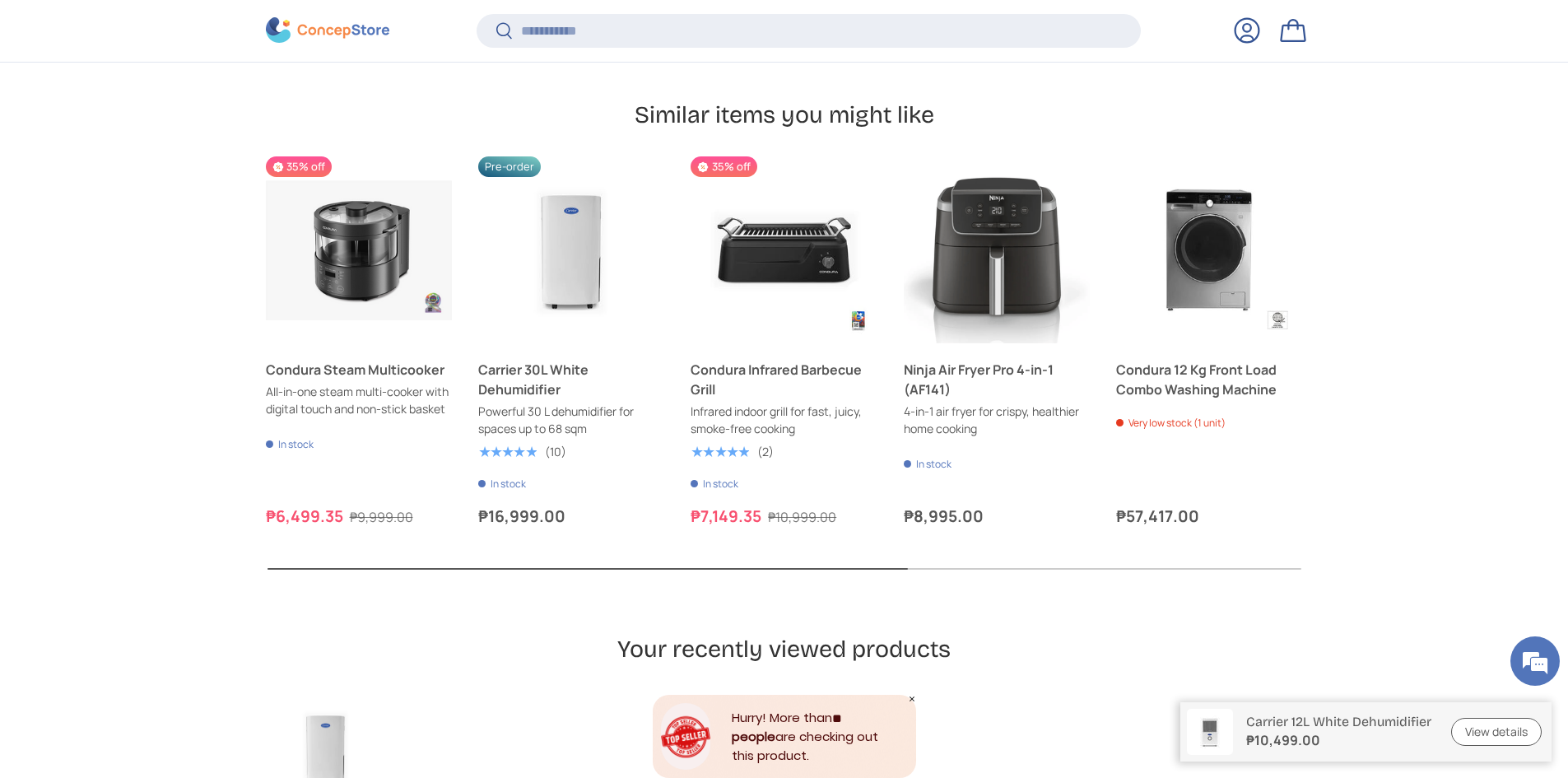
click at [0, 0] on button "Next" at bounding box center [0, 0] width 0 height 0
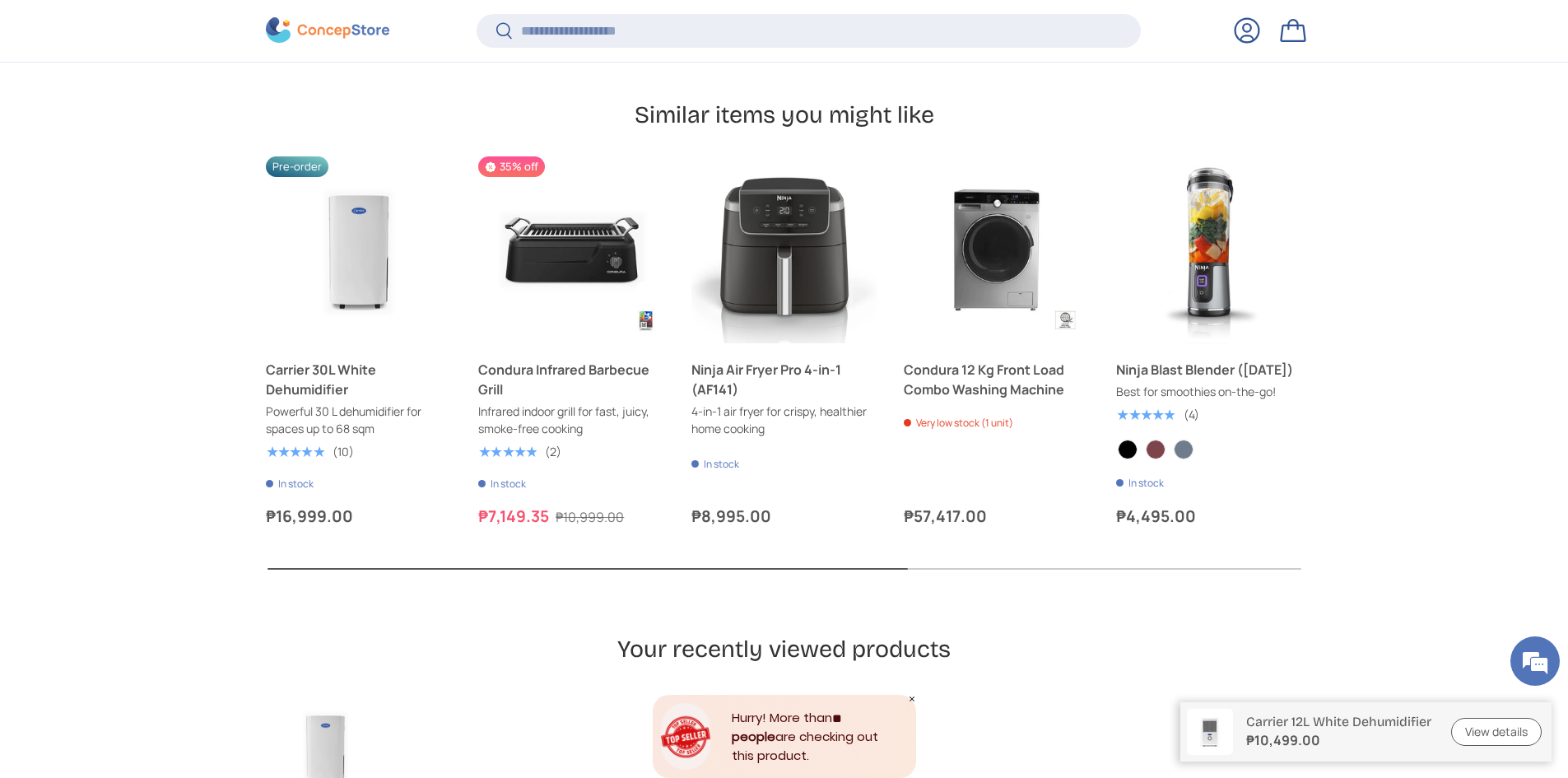
click at [0, 0] on button "Next" at bounding box center [0, 0] width 0 height 0
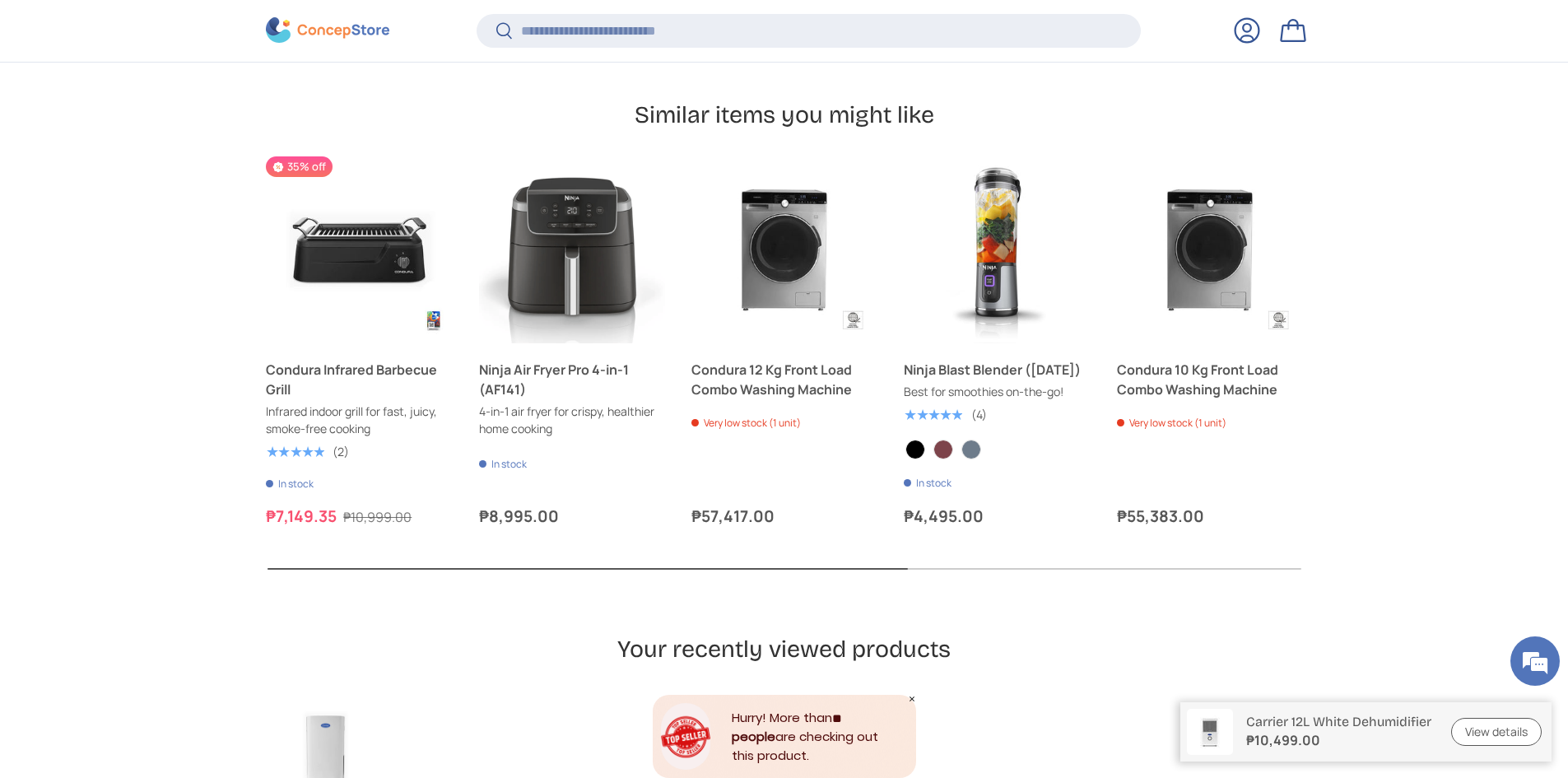
click at [0, 0] on button "Next" at bounding box center [0, 0] width 0 height 0
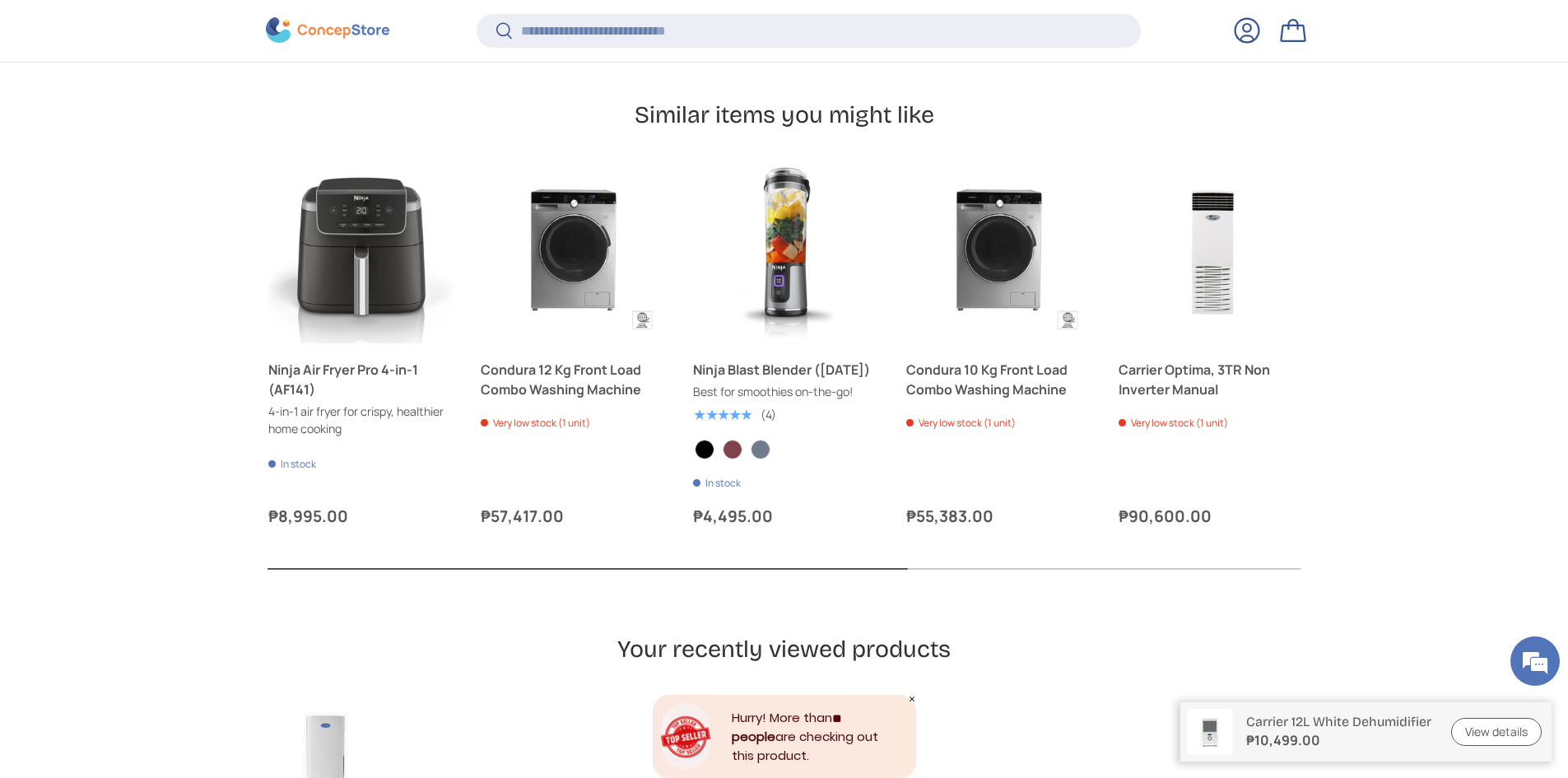
scroll to position [0, 637]
click at [0, 0] on button "Next" at bounding box center [0, 0] width 0 height 0
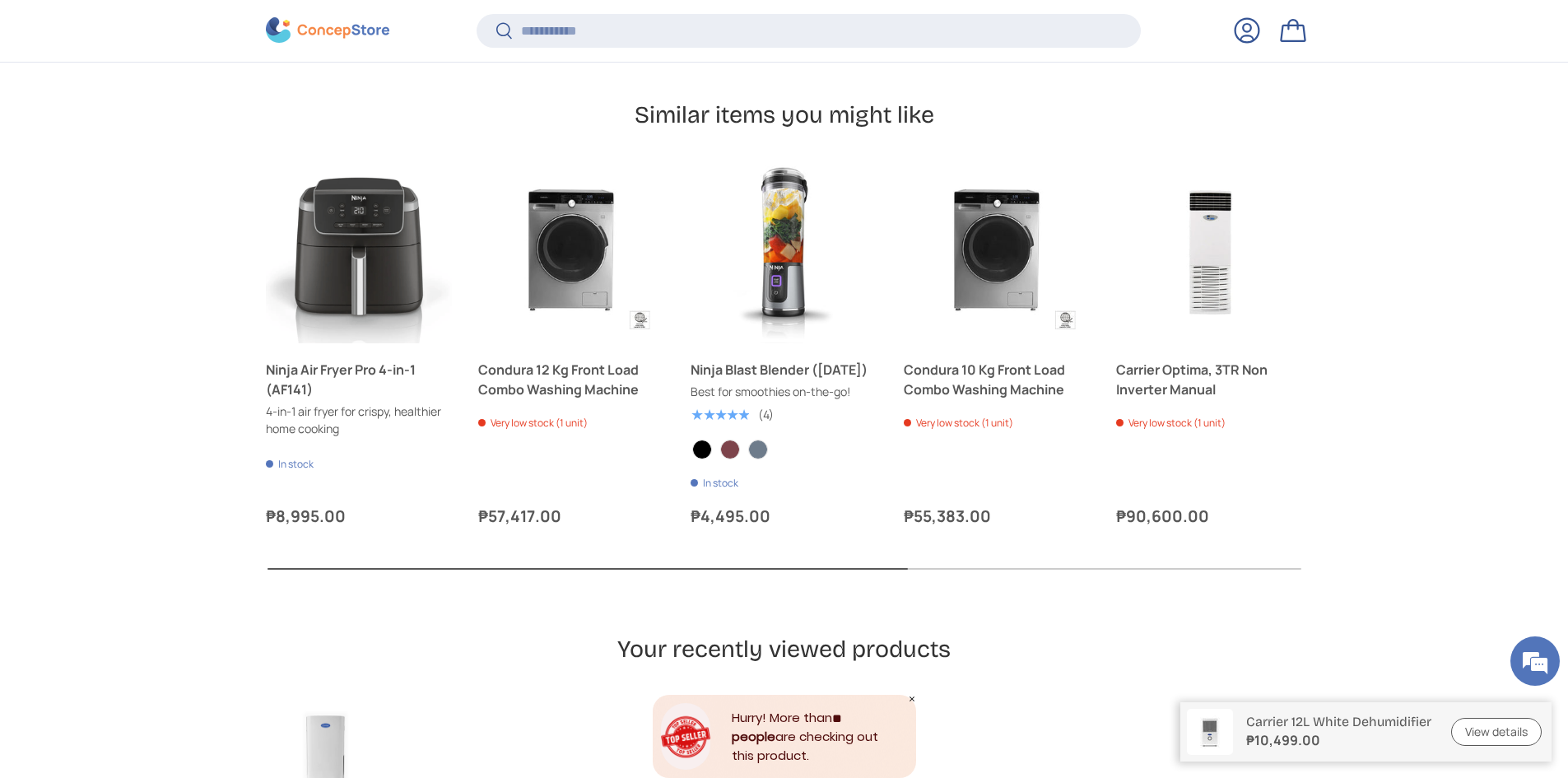
click at [0, 0] on button "Previous" at bounding box center [0, 0] width 0 height 0
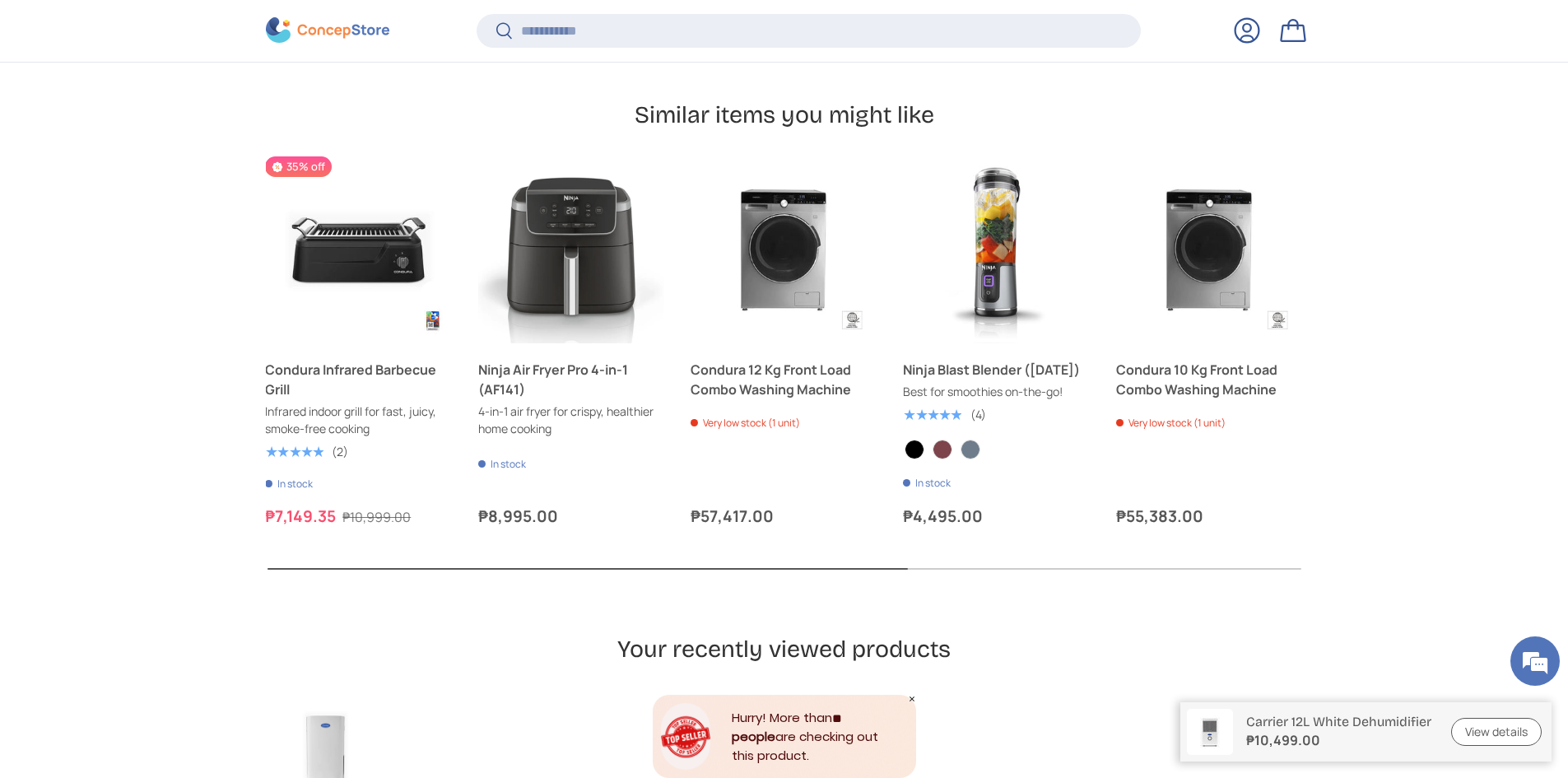
click at [0, 0] on button "Previous" at bounding box center [0, 0] width 0 height 0
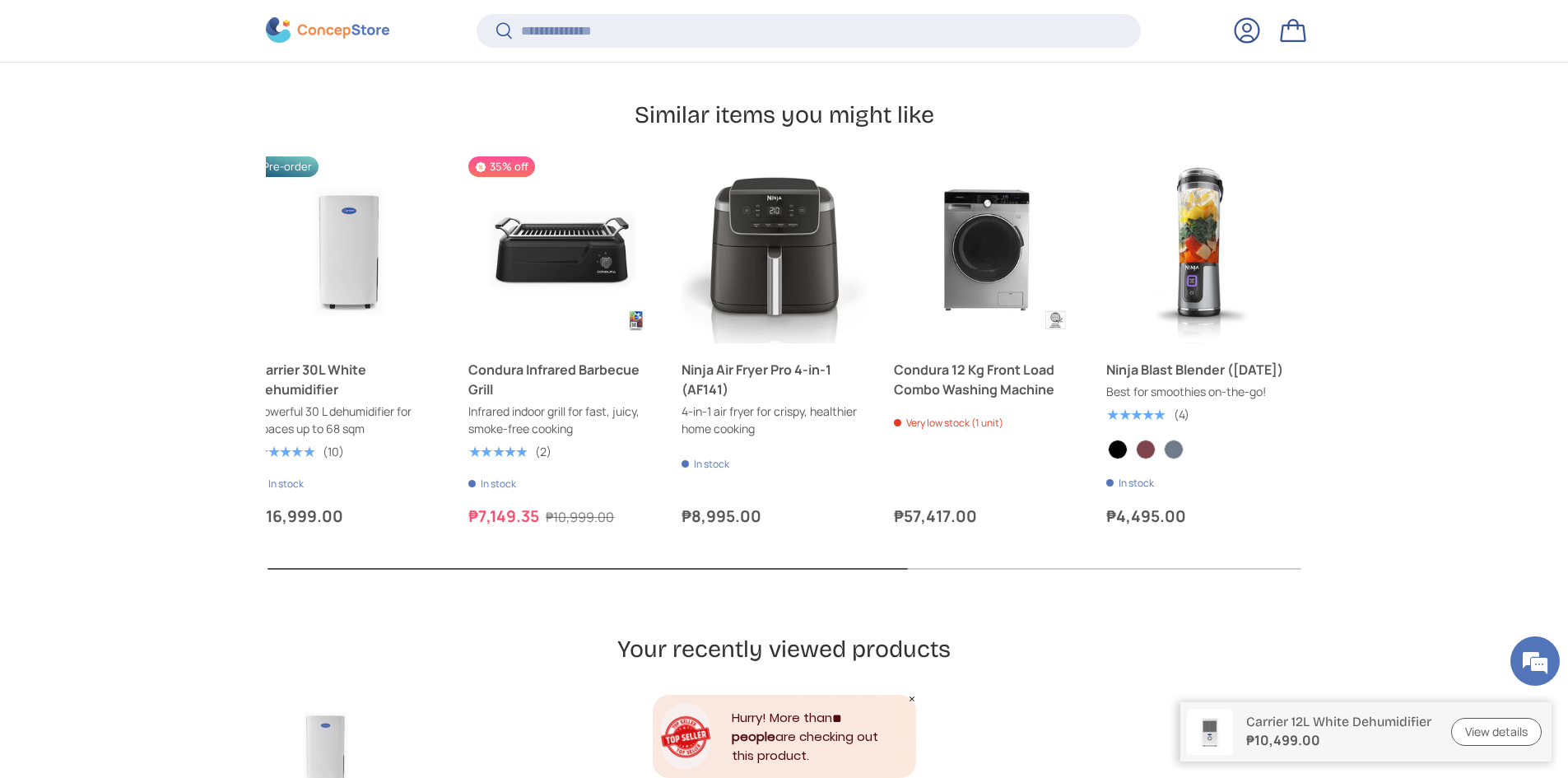
click at [0, 0] on button "Previous" at bounding box center [0, 0] width 0 height 0
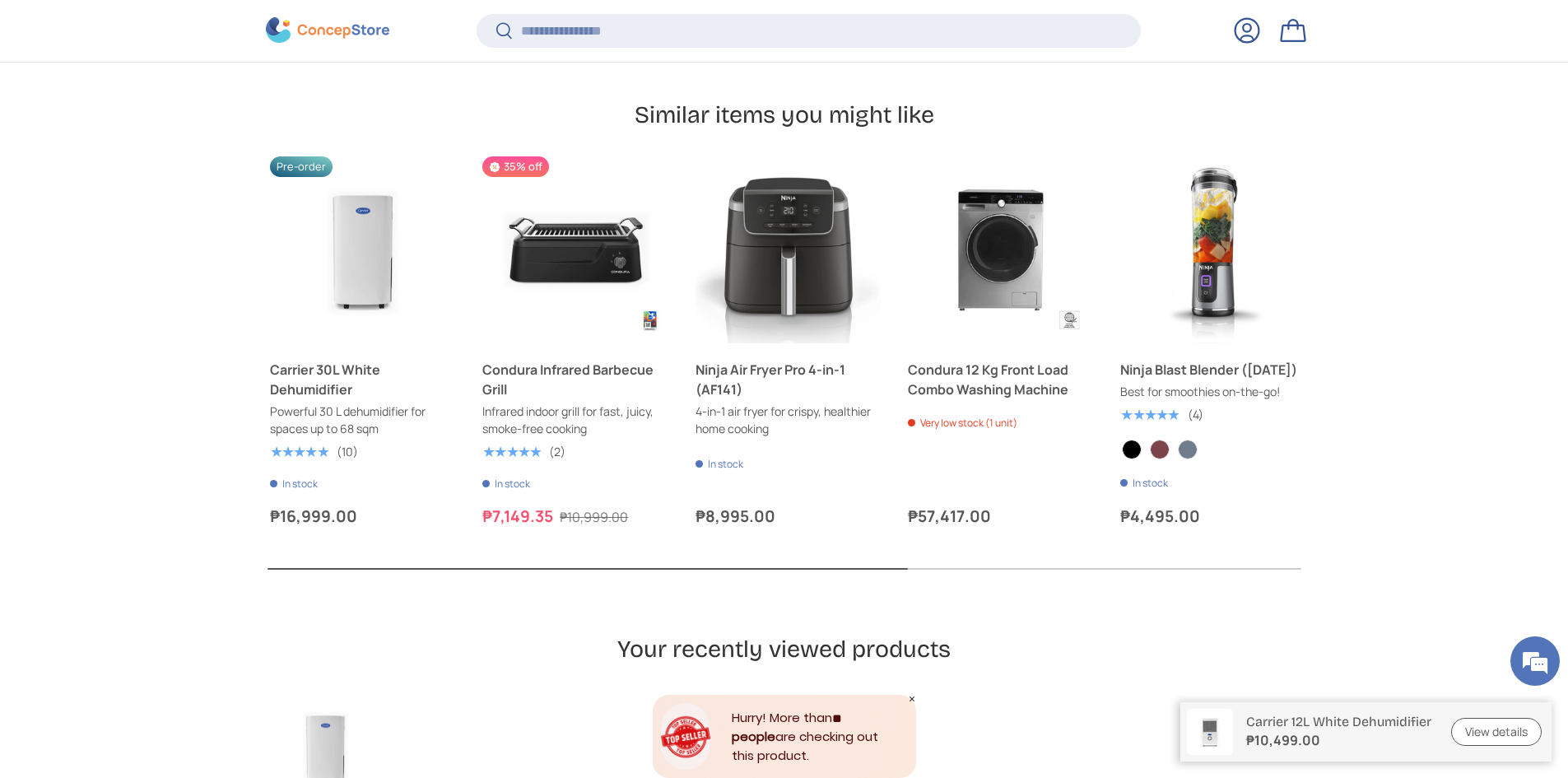
scroll to position [0, 4]
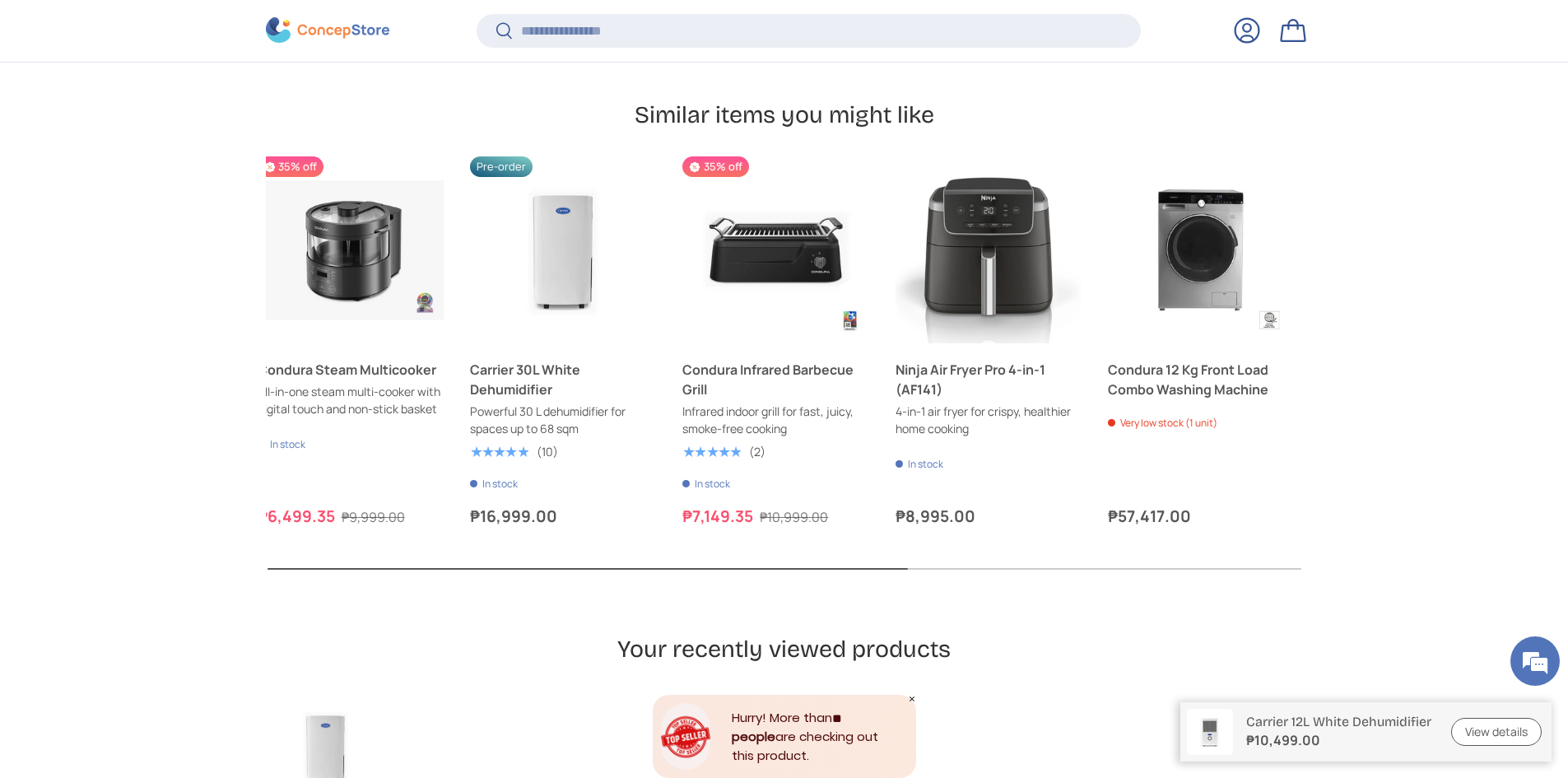
click at [0, 0] on button "Previous" at bounding box center [0, 0] width 0 height 0
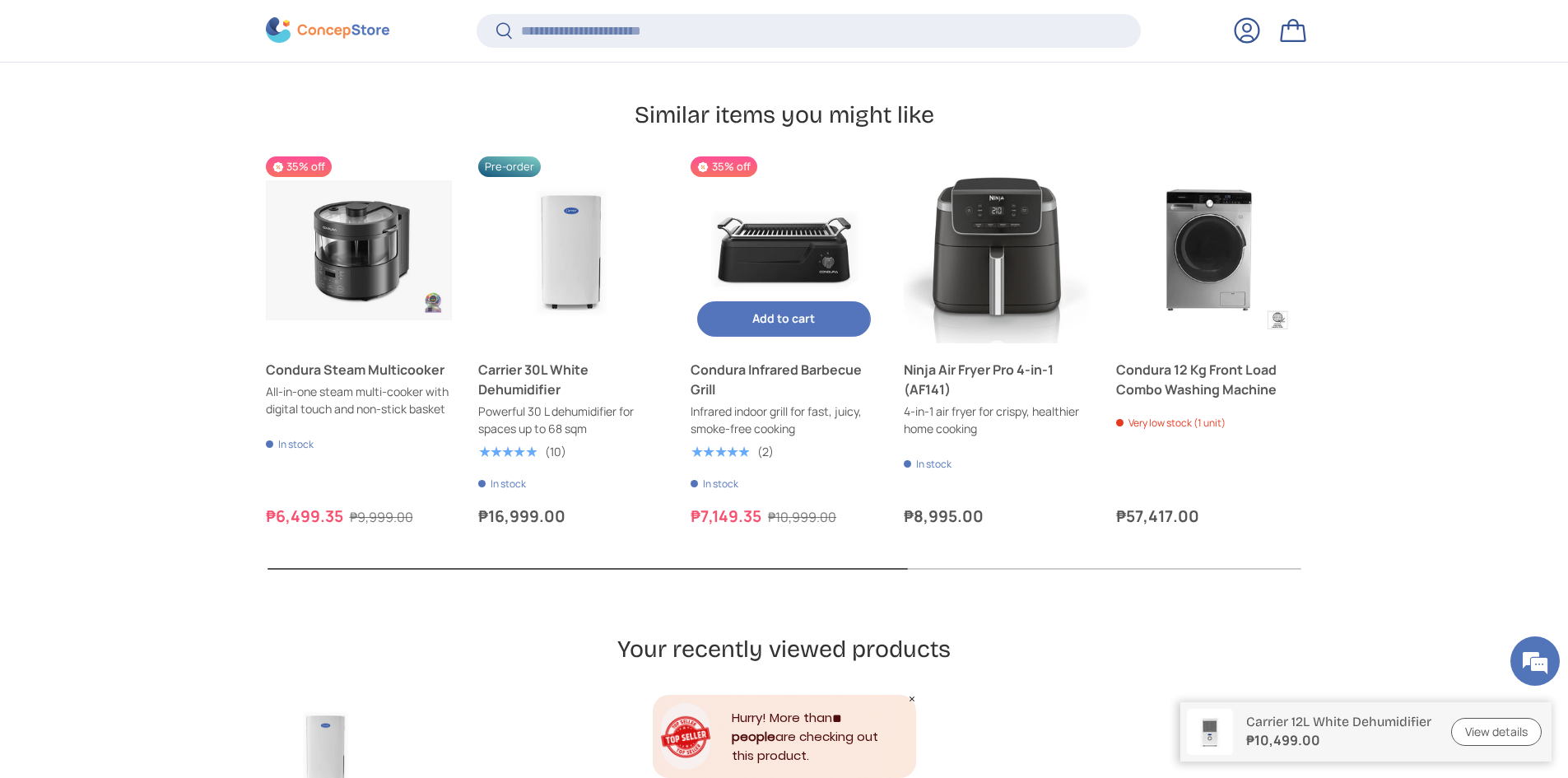
scroll to position [5680, 0]
